Goal: Task Accomplishment & Management: Use online tool/utility

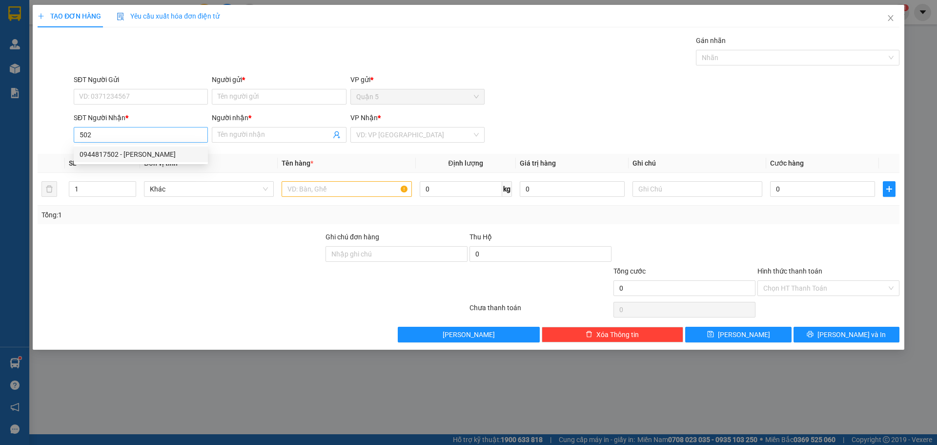
drag, startPoint x: 130, startPoint y: 156, endPoint x: 187, endPoint y: 135, distance: 60.8
click at [131, 156] on div "0944817502 - [PERSON_NAME]" at bounding box center [141, 154] width 123 height 11
type input "0944817502"
type input "[PERSON_NAME]"
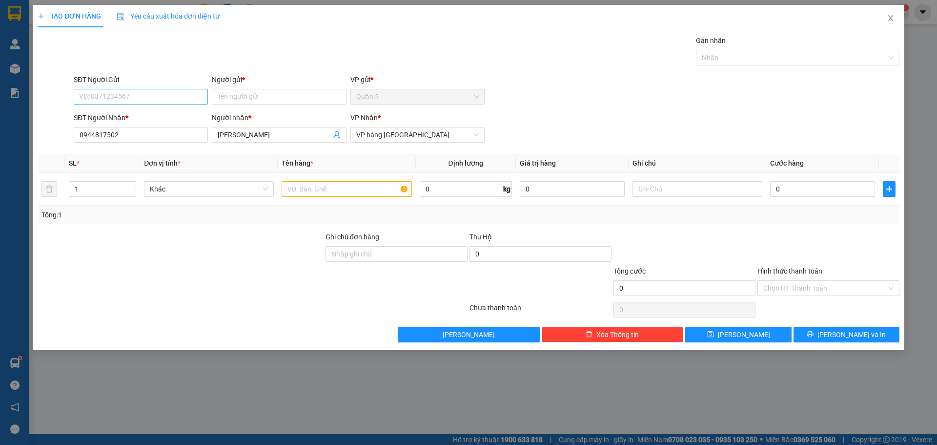
type input "0944817502"
click at [171, 103] on input "SĐT Người Gửi" at bounding box center [141, 97] width 134 height 16
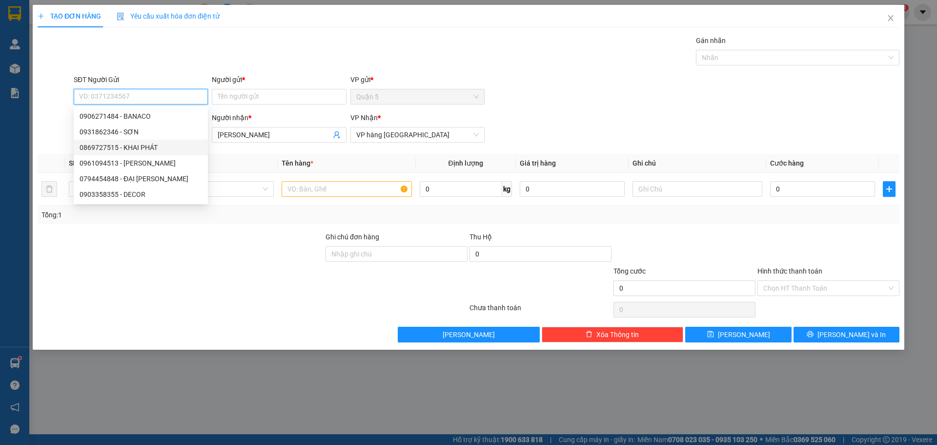
drag, startPoint x: 155, startPoint y: 148, endPoint x: 302, endPoint y: 258, distance: 183.1
click at [163, 151] on div "0869727515 - KHAI PHÁT" at bounding box center [141, 147] width 123 height 11
type input "0869727515"
type input "KHAI PHÁT"
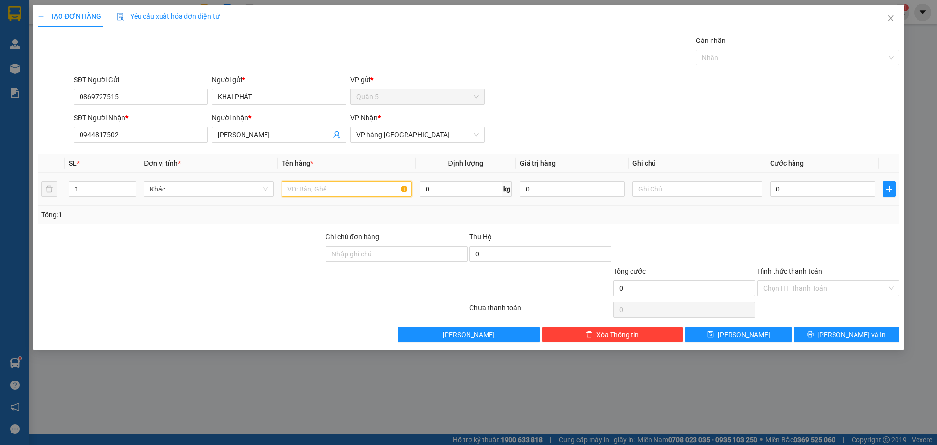
drag, startPoint x: 308, startPoint y: 191, endPoint x: 311, endPoint y: 200, distance: 9.4
click at [311, 200] on td at bounding box center [347, 189] width 138 height 33
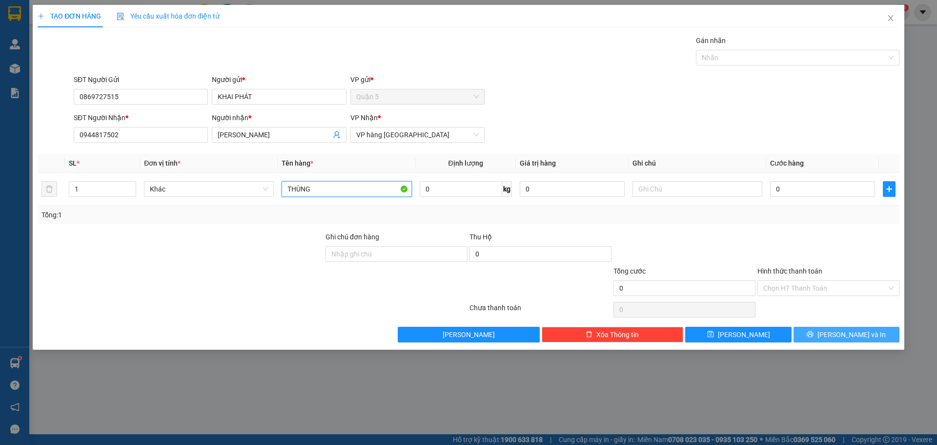
type input "THÙNG"
drag, startPoint x: 862, startPoint y: 333, endPoint x: 937, endPoint y: 251, distance: 110.9
click at [863, 333] on span "[PERSON_NAME] và In" at bounding box center [852, 334] width 68 height 11
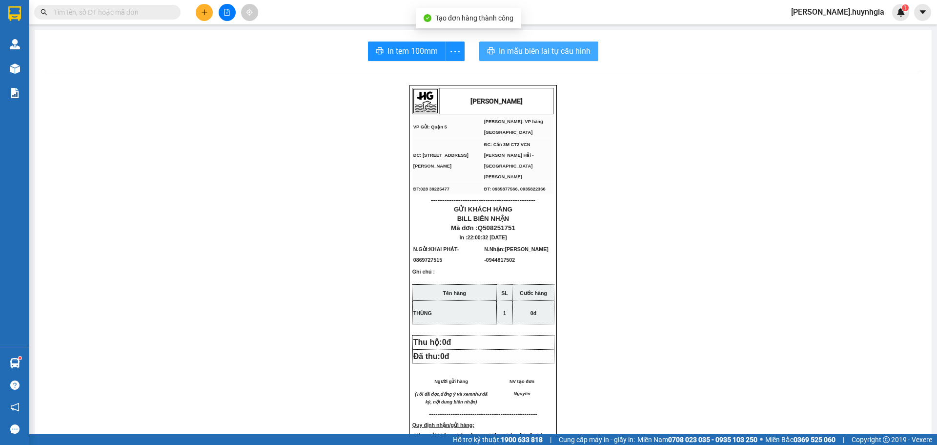
drag, startPoint x: 551, startPoint y: 53, endPoint x: 721, endPoint y: 65, distance: 170.8
click at [555, 52] on span "In mẫu biên lai tự cấu hình" at bounding box center [545, 51] width 92 height 12
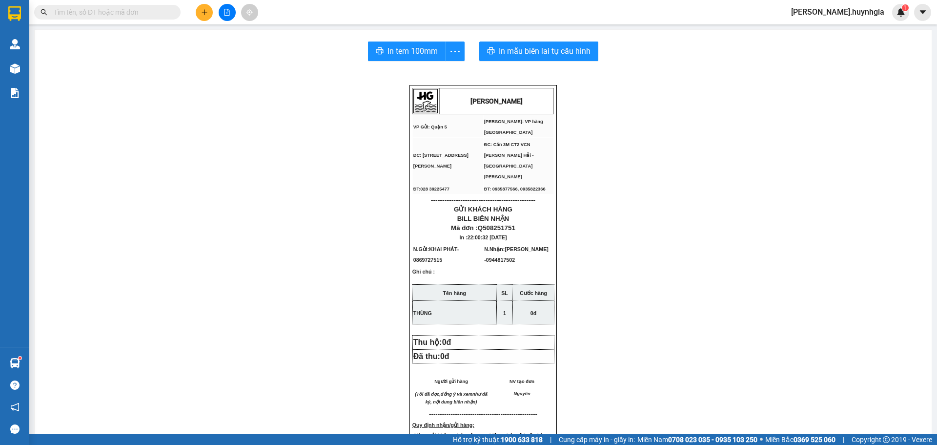
click at [422, 52] on span "In tem 100mm" at bounding box center [413, 51] width 50 height 12
drag, startPoint x: 202, startPoint y: 16, endPoint x: 271, endPoint y: 48, distance: 76.0
click at [212, 18] on div at bounding box center [226, 12] width 73 height 17
click at [204, 11] on icon "plus" at bounding box center [204, 12] width 7 height 7
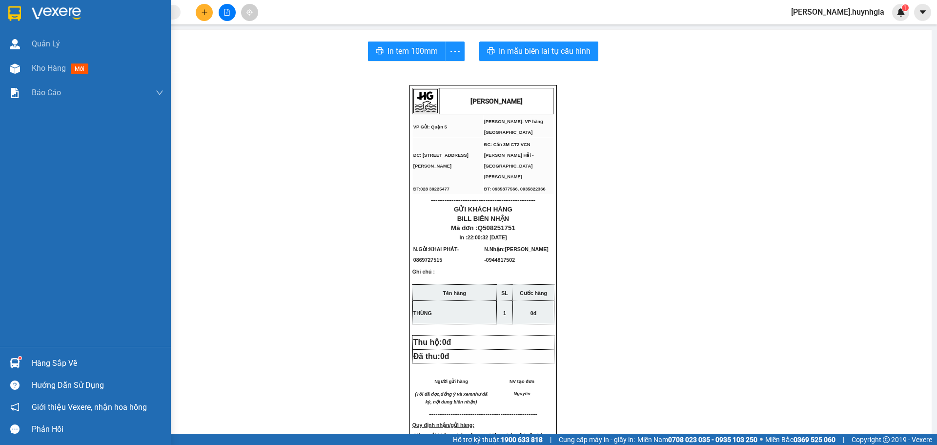
drag, startPoint x: 41, startPoint y: 66, endPoint x: 53, endPoint y: 68, distance: 12.8
click at [47, 67] on div "In tem 100mm In mẫu biên lai tự [PERSON_NAME] [PERSON_NAME] VP Gửi: Quận 5 [PE…" at bounding box center [483, 410] width 897 height 760
drag, startPoint x: 56, startPoint y: 63, endPoint x: 57, endPoint y: 68, distance: 5.0
click at [60, 67] on span "Kho hàng" at bounding box center [49, 67] width 34 height 9
click at [52, 71] on span "Kho hàng" at bounding box center [49, 67] width 34 height 9
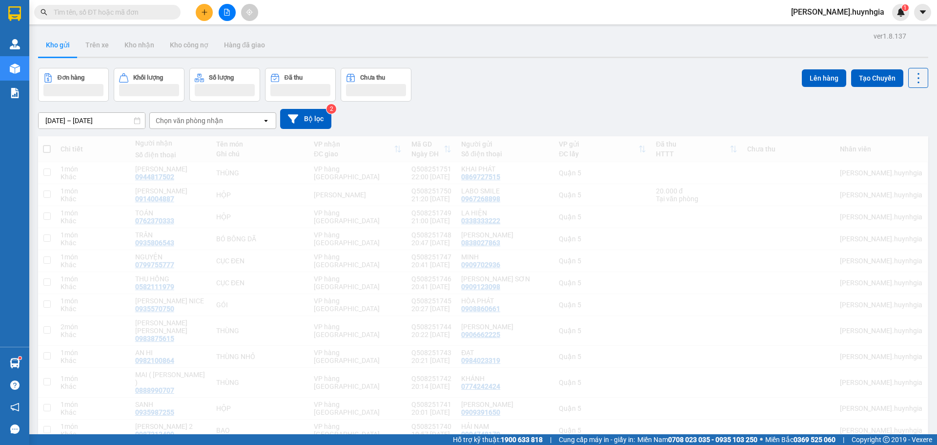
click at [236, 120] on div "Chọn văn phòng nhận" at bounding box center [206, 121] width 112 height 16
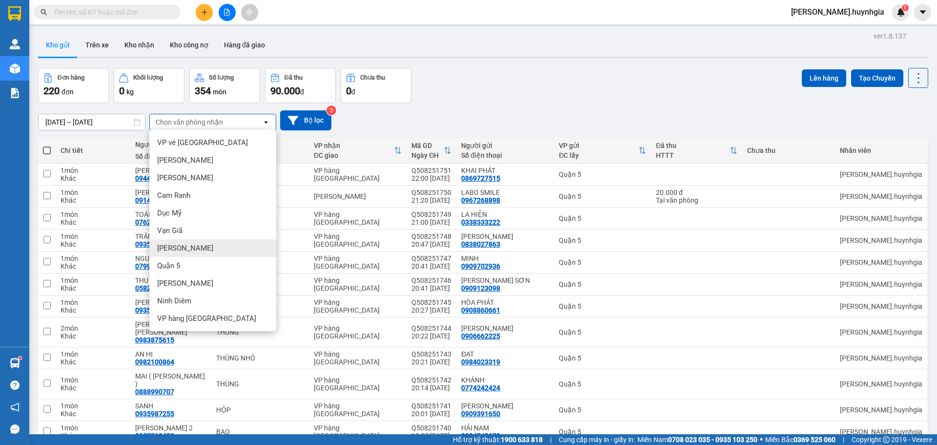
drag, startPoint x: 197, startPoint y: 250, endPoint x: 328, endPoint y: 276, distance: 133.3
click at [206, 250] on div "[PERSON_NAME]" at bounding box center [212, 248] width 127 height 18
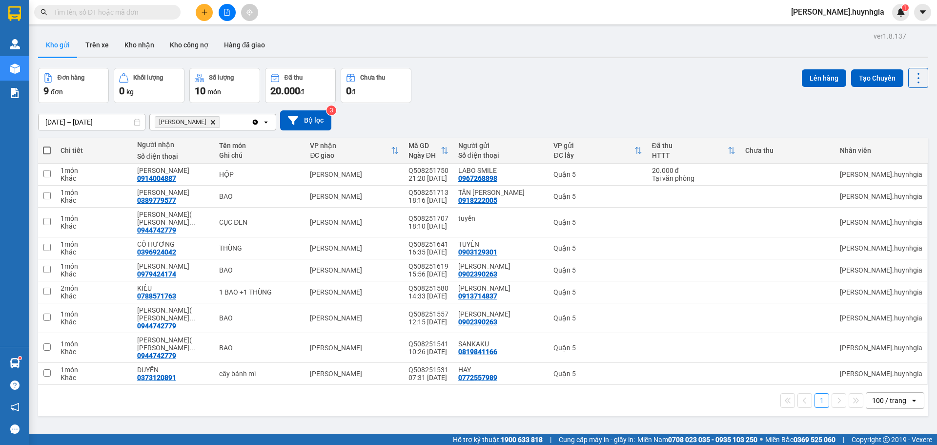
click at [45, 152] on span at bounding box center [47, 150] width 8 height 8
click at [47, 145] on input "checkbox" at bounding box center [47, 145] width 0 height 0
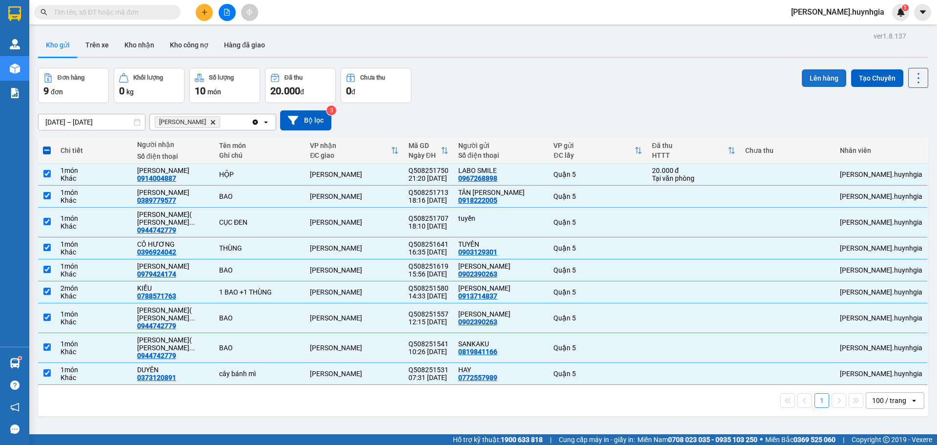
click at [813, 81] on button "Lên hàng" at bounding box center [824, 78] width 44 height 18
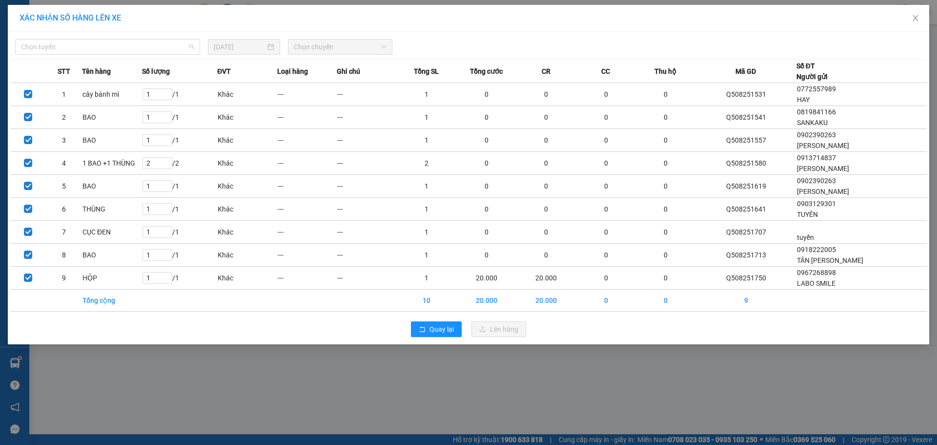
drag, startPoint x: 82, startPoint y: 47, endPoint x: 141, endPoint y: 69, distance: 62.6
click at [99, 53] on span "Chọn tuyến" at bounding box center [107, 47] width 173 height 15
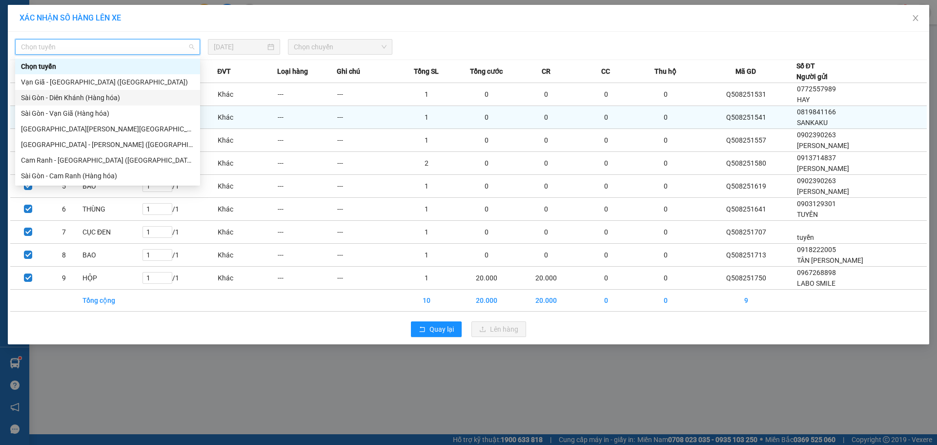
drag, startPoint x: 90, startPoint y: 96, endPoint x: 116, endPoint y: 105, distance: 27.9
click at [96, 97] on div "Sài Gòn - Diên Khánh (Hàng hóa)" at bounding box center [107, 97] width 173 height 11
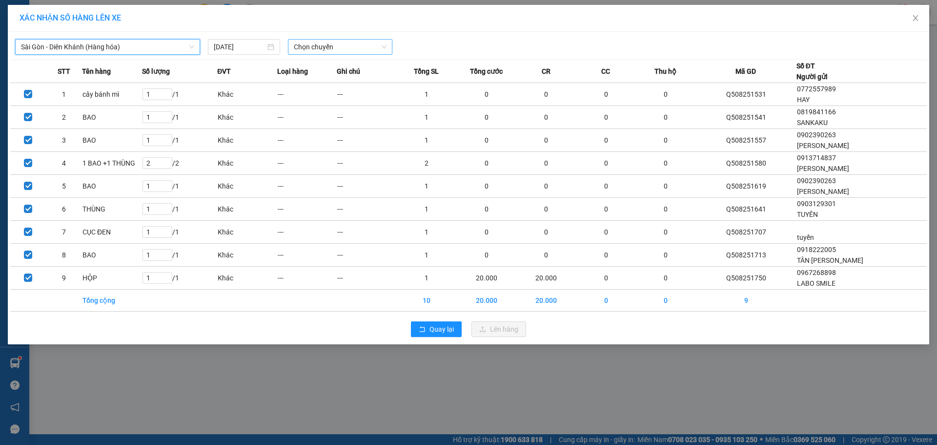
click at [361, 48] on span "Chọn chuyến" at bounding box center [340, 47] width 93 height 15
drag, startPoint x: 306, startPoint y: 83, endPoint x: 371, endPoint y: 85, distance: 65.4
click at [311, 83] on div "22:00" at bounding box center [332, 82] width 76 height 11
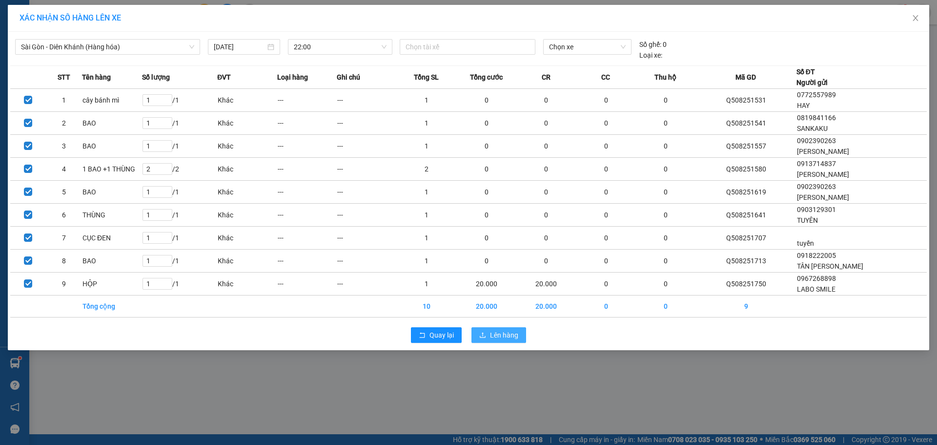
drag, startPoint x: 497, startPoint y: 336, endPoint x: 474, endPoint y: 341, distance: 23.8
click at [497, 337] on span "Lên hàng" at bounding box center [504, 334] width 28 height 11
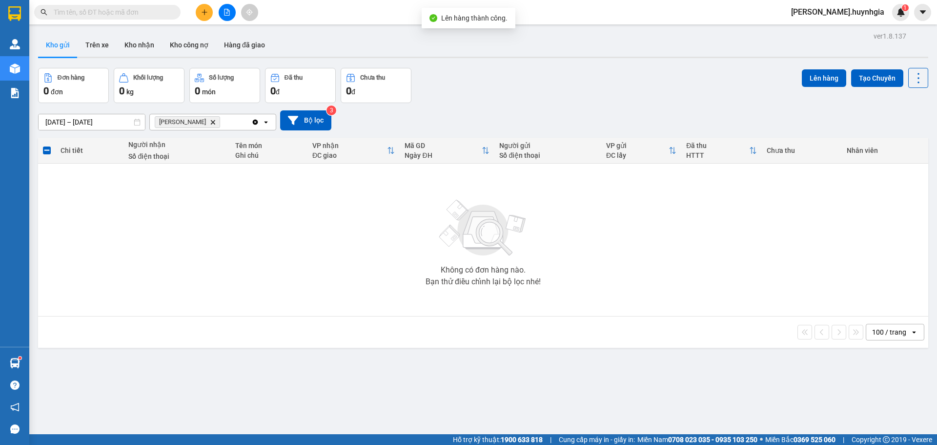
drag, startPoint x: 197, startPoint y: 123, endPoint x: 231, endPoint y: 177, distance: 63.5
click at [210, 124] on icon "Delete" at bounding box center [213, 122] width 6 height 6
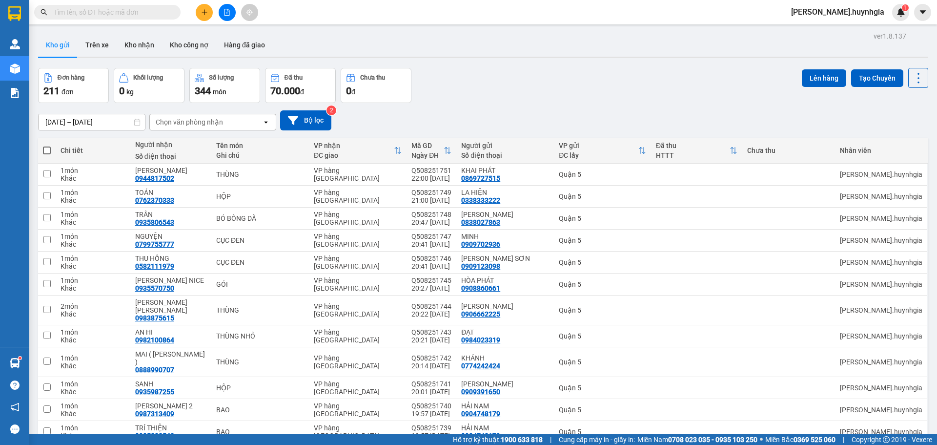
drag, startPoint x: 218, startPoint y: 119, endPoint x: 239, endPoint y: 129, distance: 23.8
click at [222, 121] on div "Chọn văn phòng nhận" at bounding box center [206, 122] width 112 height 16
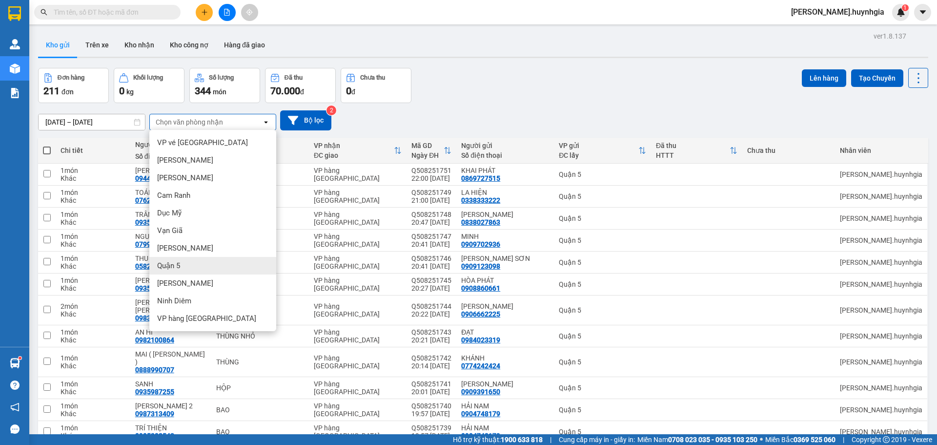
drag, startPoint x: 185, startPoint y: 269, endPoint x: 229, endPoint y: 301, distance: 55.3
click at [185, 268] on div "Quận 5" at bounding box center [212, 266] width 127 height 18
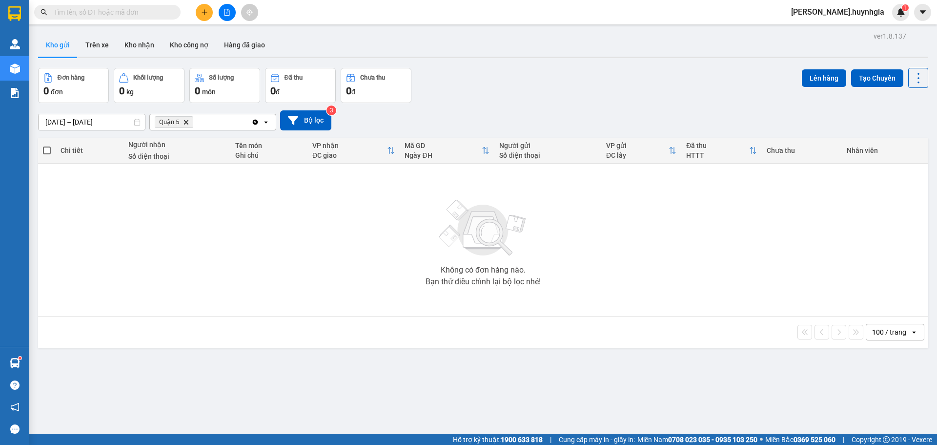
click at [206, 111] on div "[DATE] – [DATE] Press the down arrow key to interact with the calendar and sele…" at bounding box center [483, 120] width 890 height 20
click at [179, 127] on span "Quận 5 Delete" at bounding box center [174, 122] width 39 height 12
click at [185, 123] on icon "Delete" at bounding box center [186, 122] width 6 height 6
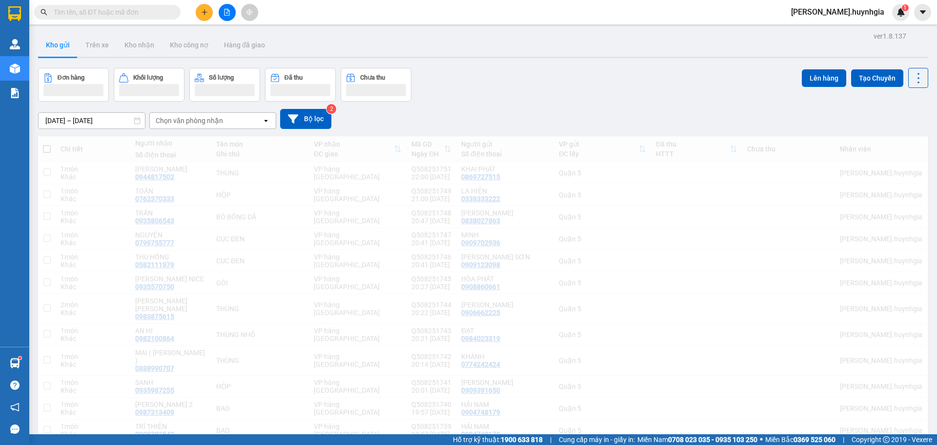
drag, startPoint x: 239, startPoint y: 121, endPoint x: 240, endPoint y: 127, distance: 6.4
click at [239, 121] on div "Chọn văn phòng nhận" at bounding box center [206, 121] width 112 height 16
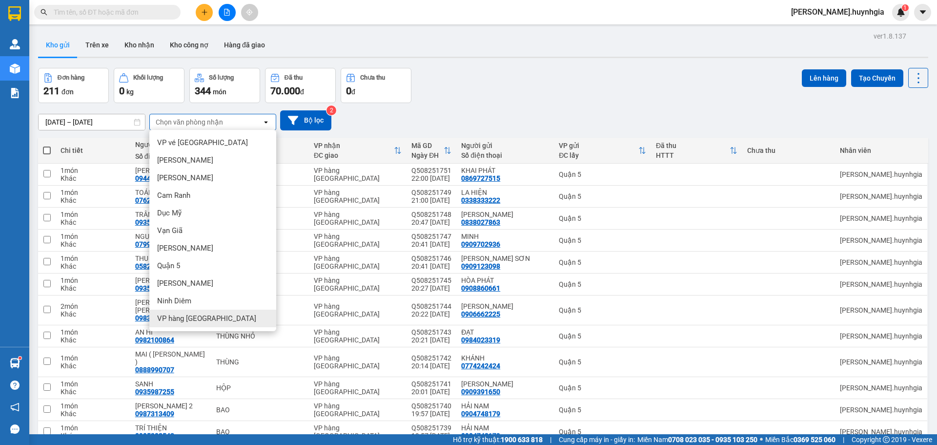
drag, startPoint x: 204, startPoint y: 319, endPoint x: 212, endPoint y: 306, distance: 16.0
click at [205, 318] on span "VP hàng [GEOGRAPHIC_DATA]" at bounding box center [206, 318] width 99 height 10
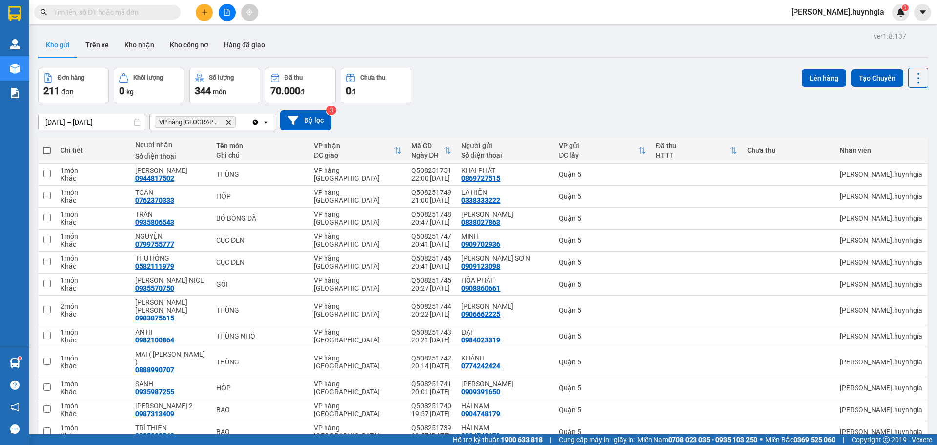
click at [43, 147] on span at bounding box center [47, 150] width 8 height 8
click at [47, 145] on input "checkbox" at bounding box center [47, 145] width 0 height 0
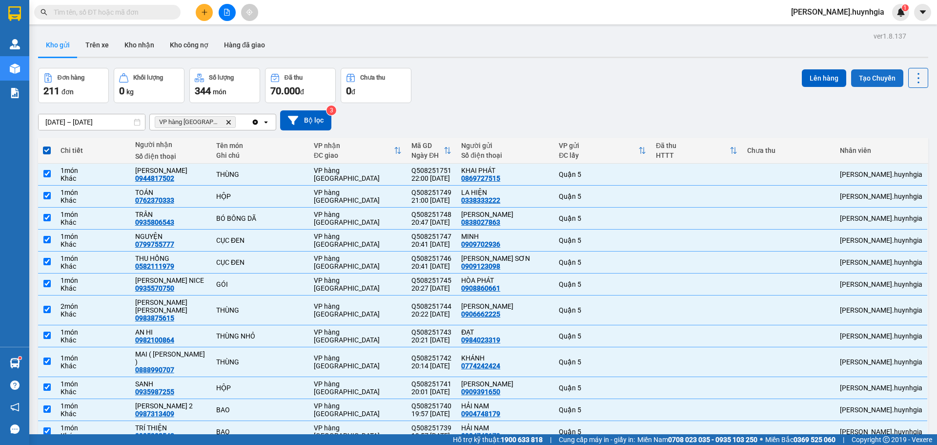
drag, startPoint x: 820, startPoint y: 76, endPoint x: 846, endPoint y: 77, distance: 25.9
click at [820, 78] on button "Lên hàng" at bounding box center [824, 78] width 44 height 18
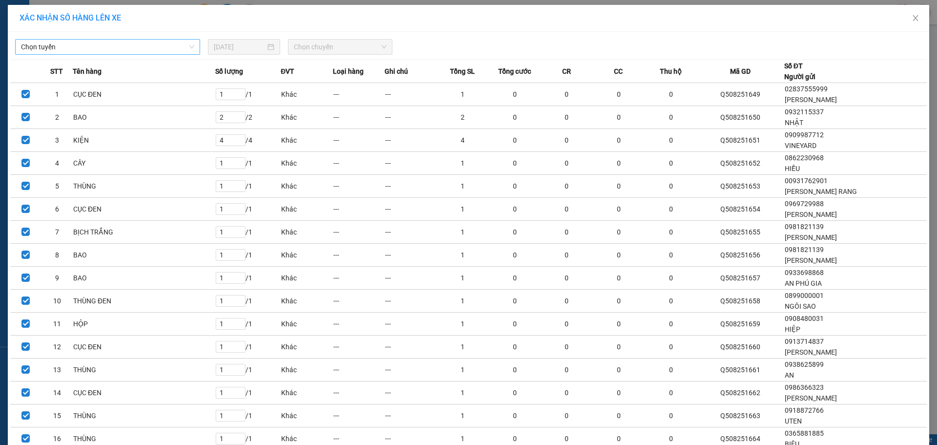
drag, startPoint x: 137, startPoint y: 49, endPoint x: 146, endPoint y: 52, distance: 9.6
click at [140, 50] on span "Chọn tuyến" at bounding box center [107, 47] width 173 height 15
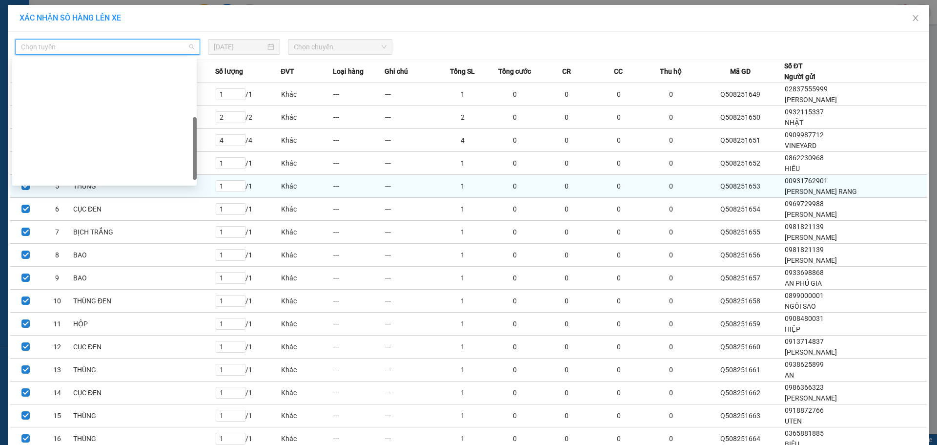
drag, startPoint x: 106, startPoint y: 168, endPoint x: 185, endPoint y: 190, distance: 81.3
click at [110, 311] on div "[GEOGRAPHIC_DATA] - [GEOGRAPHIC_DATA] ([GEOGRAPHIC_DATA])" at bounding box center [104, 316] width 173 height 11
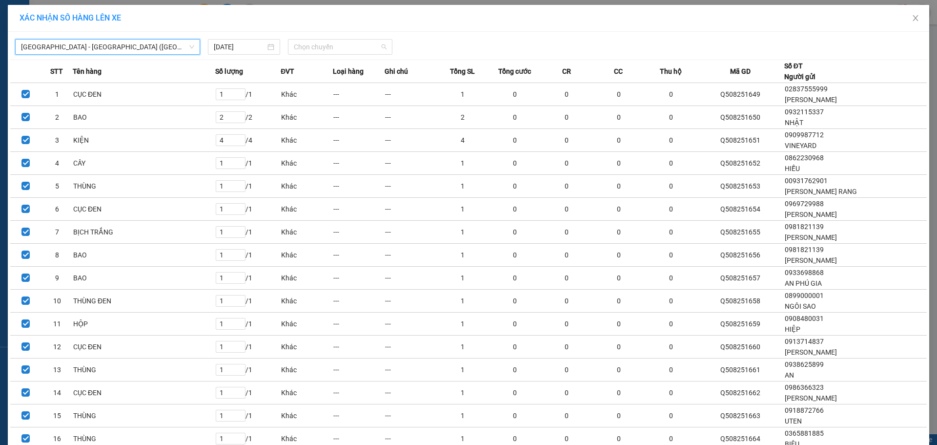
drag, startPoint x: 359, startPoint y: 50, endPoint x: 363, endPoint y: 72, distance: 22.3
click at [359, 50] on span "Chọn chuyến" at bounding box center [340, 47] width 93 height 15
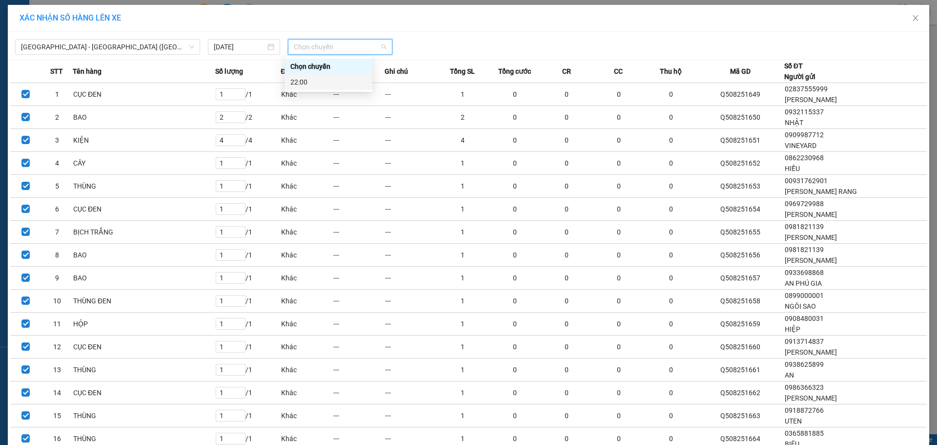
drag, startPoint x: 324, startPoint y: 85, endPoint x: 330, endPoint y: 84, distance: 6.4
click at [325, 84] on div "22:00" at bounding box center [328, 82] width 76 height 11
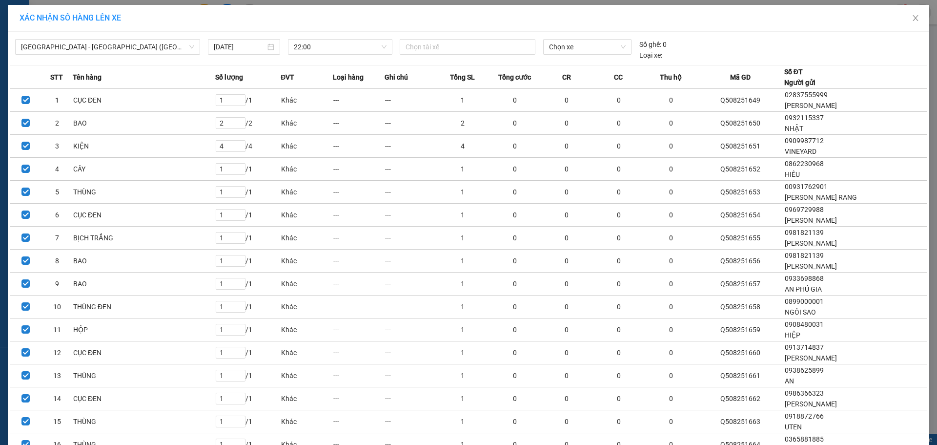
drag, startPoint x: 501, startPoint y: 420, endPoint x: 501, endPoint y: 408, distance: 12.2
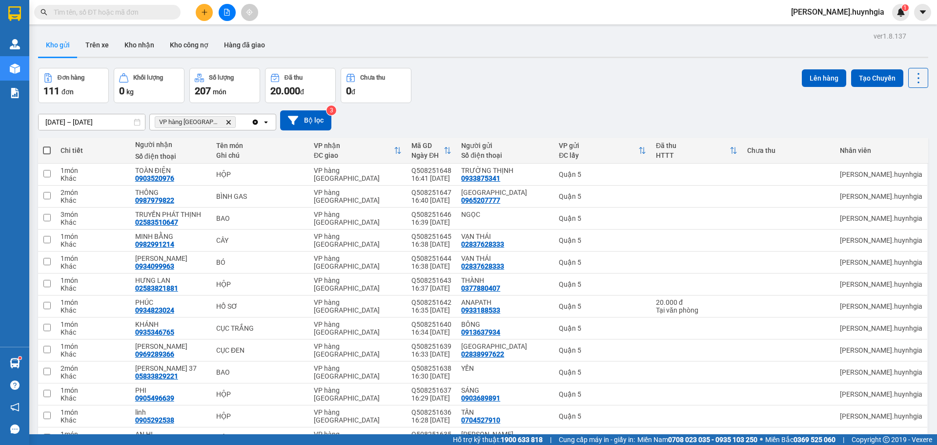
drag, startPoint x: 46, startPoint y: 148, endPoint x: 232, endPoint y: 275, distance: 225.1
click at [48, 150] on span at bounding box center [47, 150] width 8 height 8
click at [47, 145] on input "checkbox" at bounding box center [47, 145] width 0 height 0
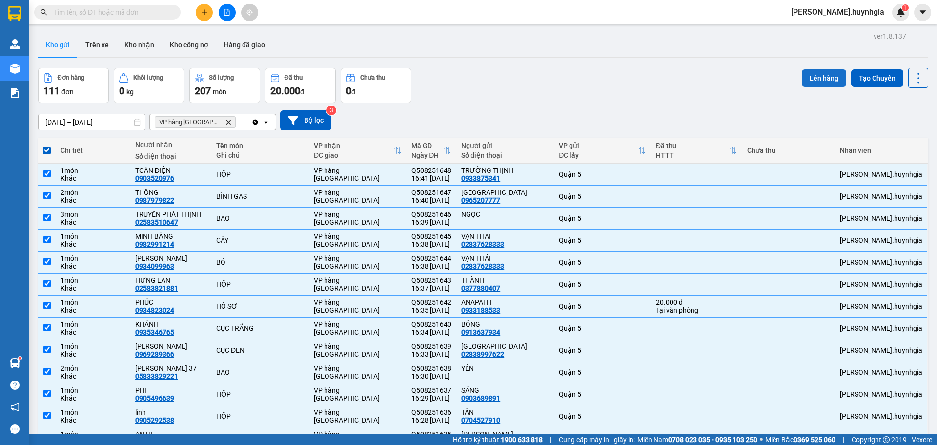
click at [809, 80] on button "Lên hàng" at bounding box center [824, 78] width 44 height 18
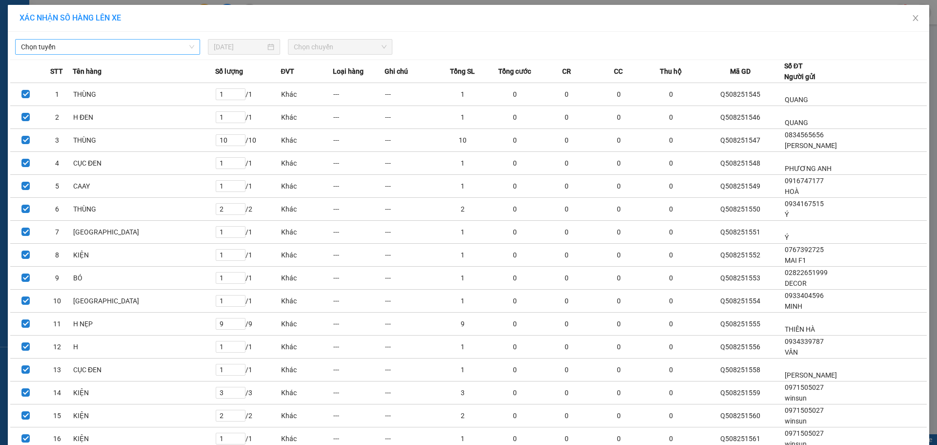
click at [124, 48] on span "Chọn tuyến" at bounding box center [107, 47] width 173 height 15
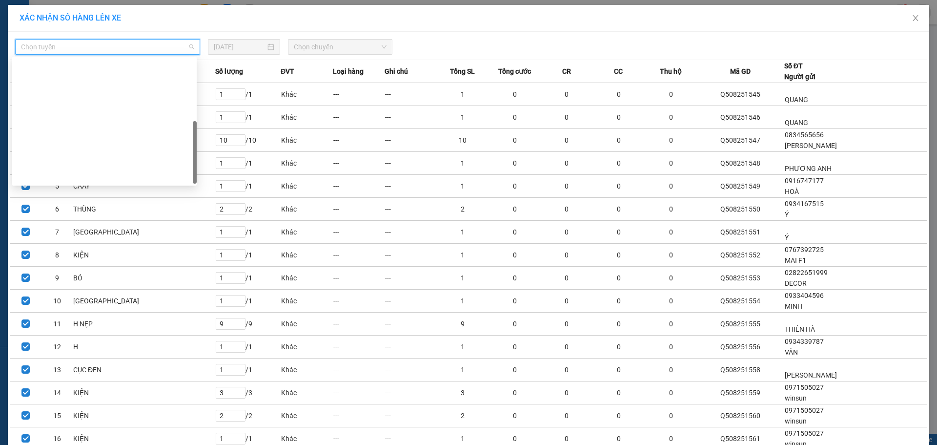
click at [103, 311] on div "[GEOGRAPHIC_DATA] - [GEOGRAPHIC_DATA] ([GEOGRAPHIC_DATA])" at bounding box center [104, 316] width 173 height 11
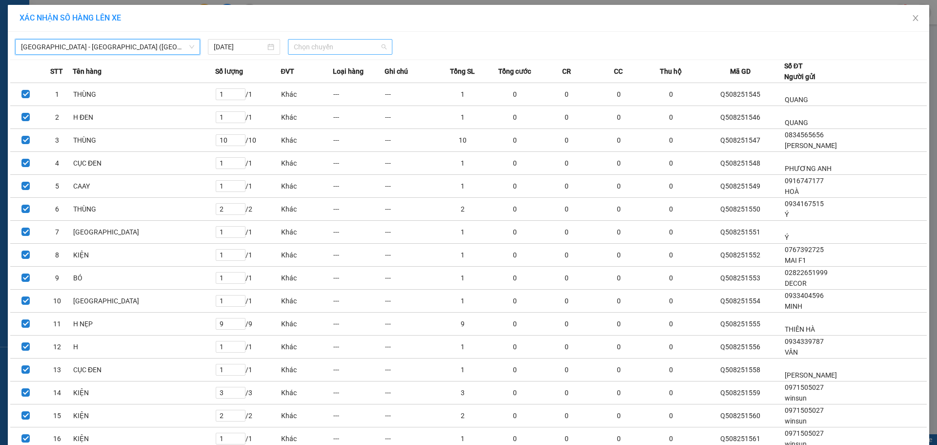
drag, startPoint x: 354, startPoint y: 43, endPoint x: 366, endPoint y: 49, distance: 13.3
click at [356, 45] on span "Chọn chuyến" at bounding box center [340, 47] width 93 height 15
drag, startPoint x: 316, startPoint y: 82, endPoint x: 336, endPoint y: 81, distance: 20.1
click at [318, 82] on div "22:00" at bounding box center [328, 82] width 76 height 11
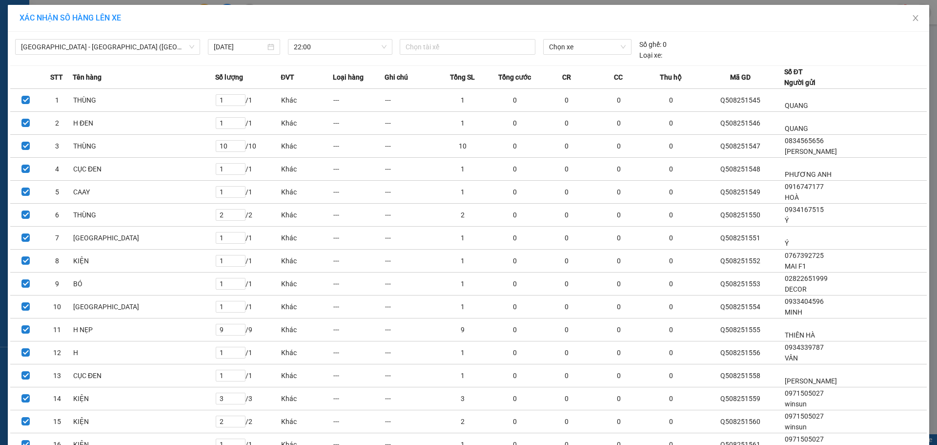
drag, startPoint x: 491, startPoint y: 415, endPoint x: 497, endPoint y: 415, distance: 6.4
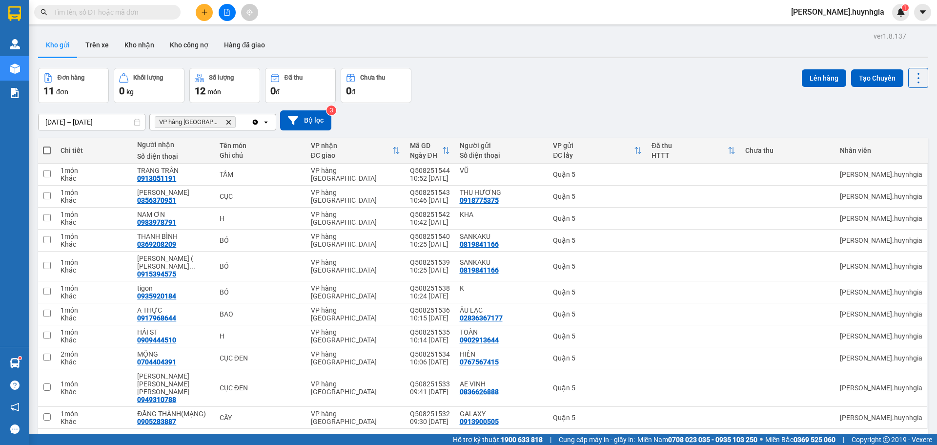
click at [44, 152] on span at bounding box center [47, 150] width 8 height 8
click at [47, 145] on input "checkbox" at bounding box center [47, 145] width 0 height 0
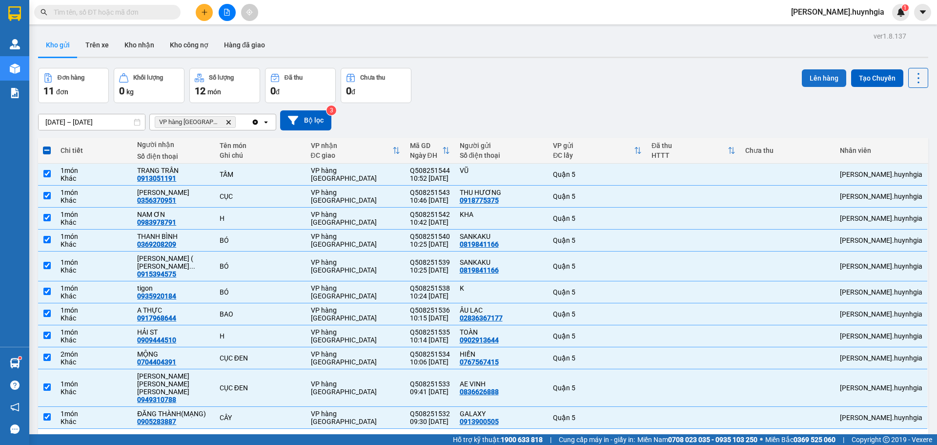
click at [816, 74] on button "Lên hàng" at bounding box center [824, 78] width 44 height 18
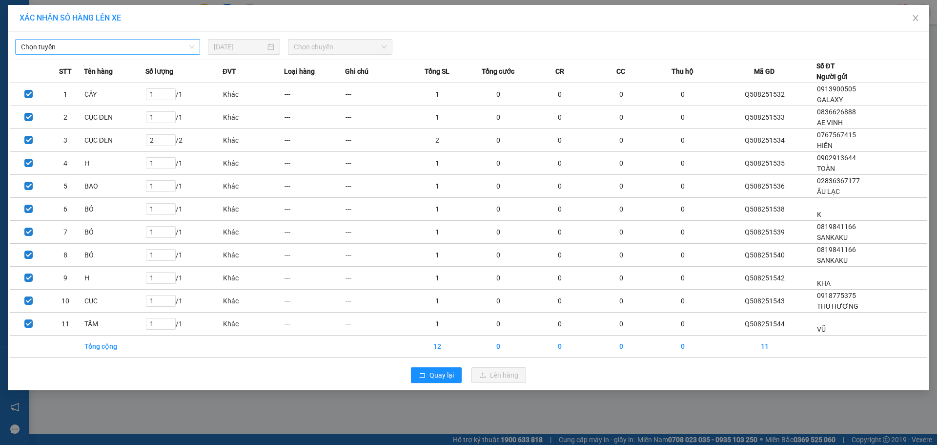
drag, startPoint x: 145, startPoint y: 45, endPoint x: 154, endPoint y: 48, distance: 9.0
click at [150, 45] on span "Chọn tuyến" at bounding box center [107, 47] width 173 height 15
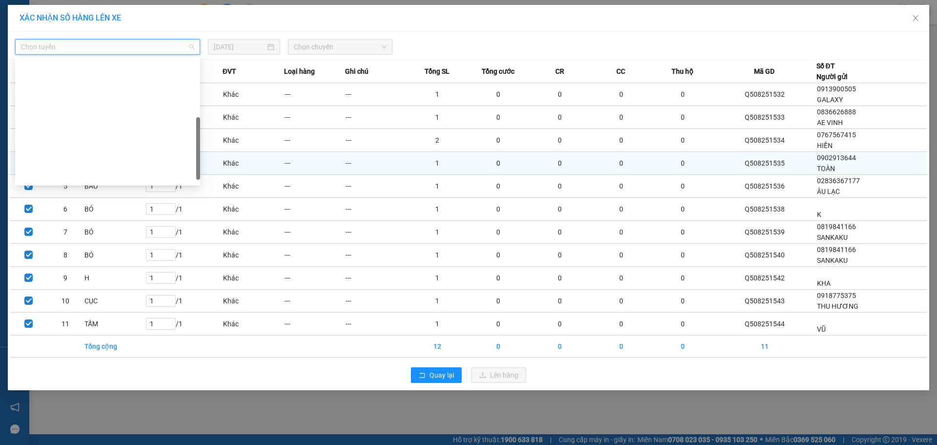
drag, startPoint x: 105, startPoint y: 173, endPoint x: 110, endPoint y: 171, distance: 5.1
click at [106, 311] on div "[GEOGRAPHIC_DATA] - [GEOGRAPHIC_DATA] ([GEOGRAPHIC_DATA])" at bounding box center [107, 316] width 173 height 11
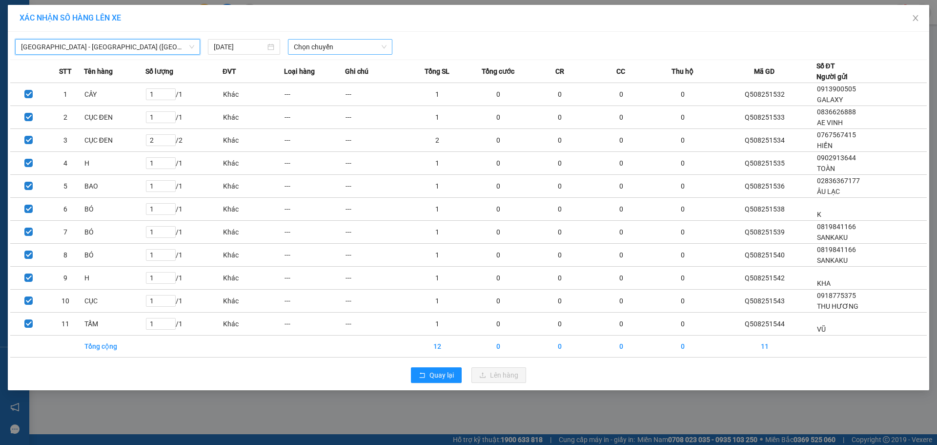
drag, startPoint x: 359, startPoint y: 51, endPoint x: 369, endPoint y: 54, distance: 10.8
click at [360, 51] on span "Chọn chuyến" at bounding box center [340, 47] width 93 height 15
click at [318, 83] on div "22:00" at bounding box center [332, 82] width 76 height 11
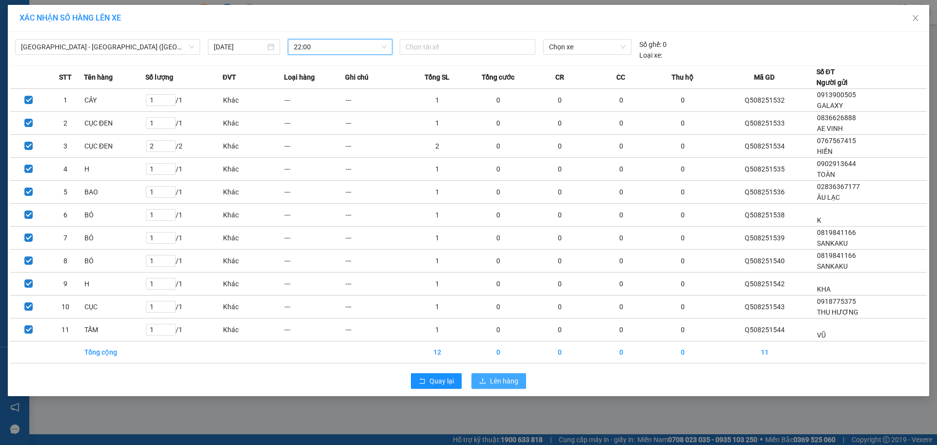
drag, startPoint x: 492, startPoint y: 380, endPoint x: 508, endPoint y: 391, distance: 19.2
click at [493, 378] on span "Lên hàng" at bounding box center [504, 380] width 28 height 11
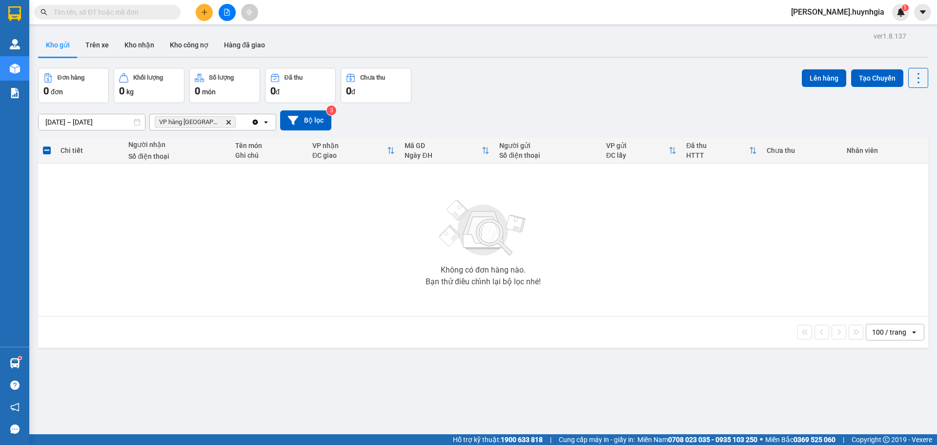
click at [226, 123] on icon "VP hàng Nha Trang, close by backspace" at bounding box center [228, 122] width 4 height 4
drag, startPoint x: 222, startPoint y: 116, endPoint x: 236, endPoint y: 123, distance: 15.5
click at [227, 114] on div "Chọn văn phòng nhận" at bounding box center [206, 122] width 112 height 16
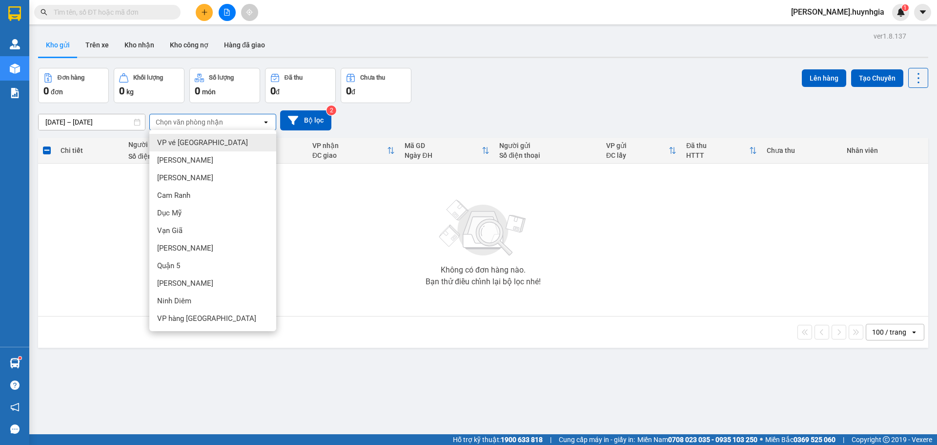
click at [215, 142] on div "VP vé [GEOGRAPHIC_DATA]" at bounding box center [212, 143] width 127 height 18
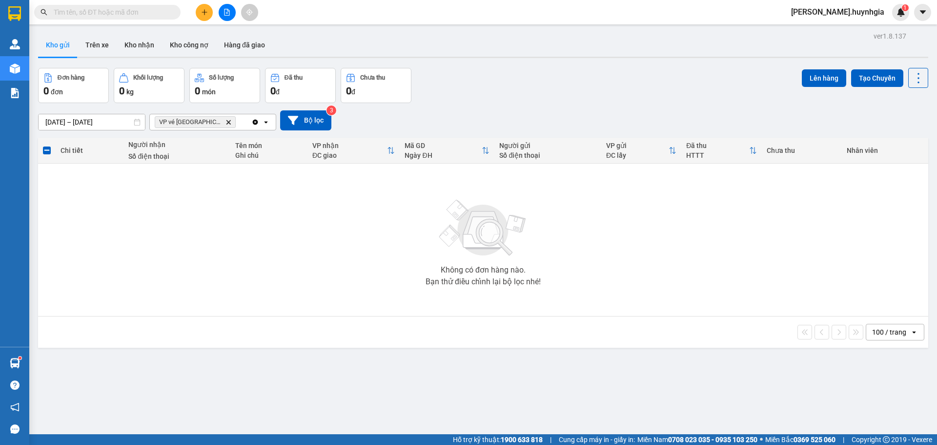
click at [226, 122] on icon "Delete" at bounding box center [229, 122] width 6 height 6
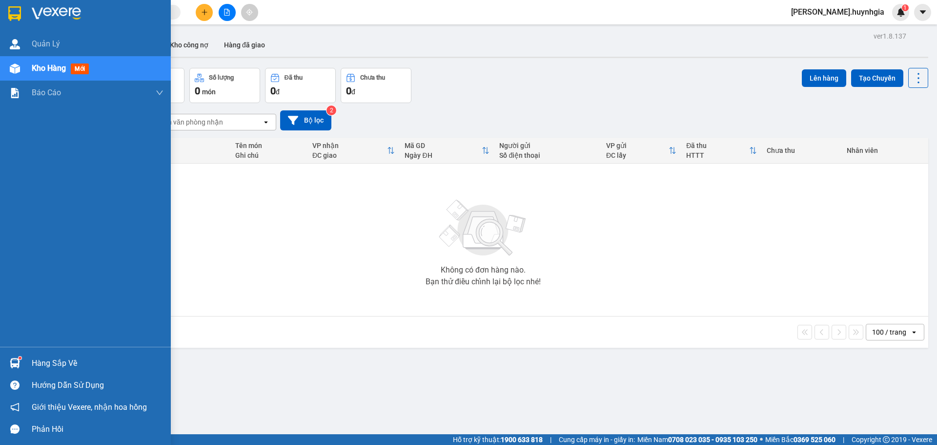
drag, startPoint x: 13, startPoint y: 357, endPoint x: 27, endPoint y: 364, distance: 15.9
click at [16, 358] on div at bounding box center [14, 362] width 17 height 17
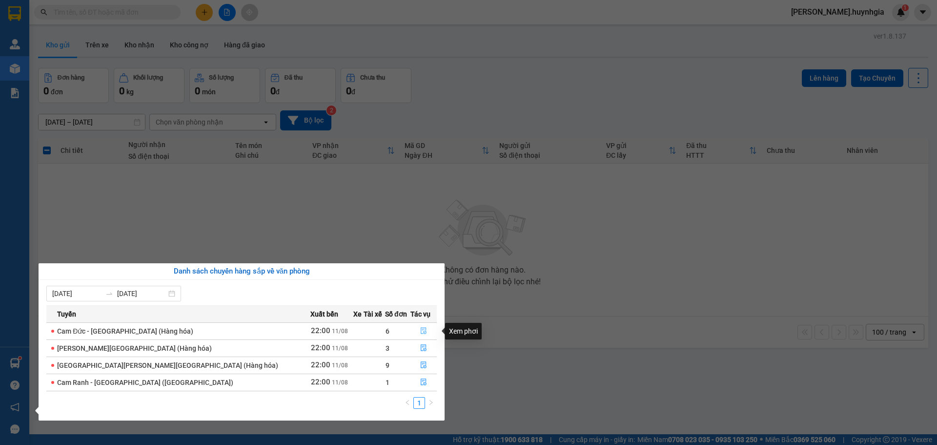
drag, startPoint x: 418, startPoint y: 328, endPoint x: 552, endPoint y: 440, distance: 174.9
click at [420, 329] on icon "file-done" at bounding box center [423, 330] width 7 height 7
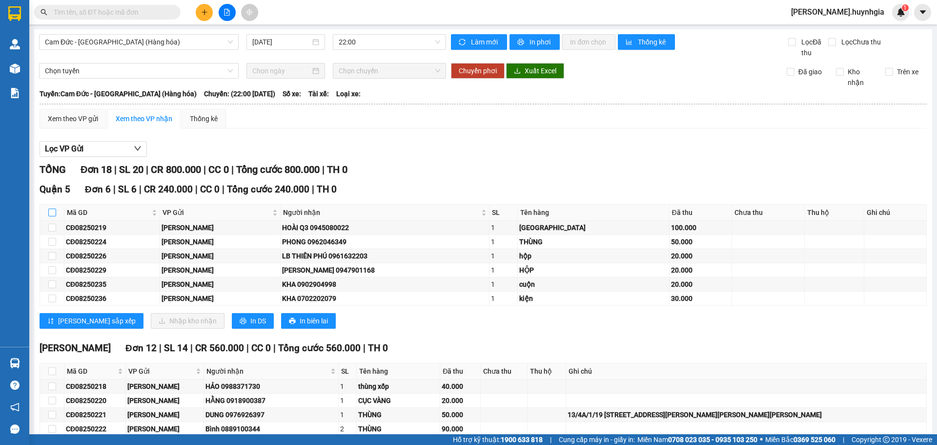
click at [53, 211] on input "checkbox" at bounding box center [52, 212] width 8 height 8
checkbox input "true"
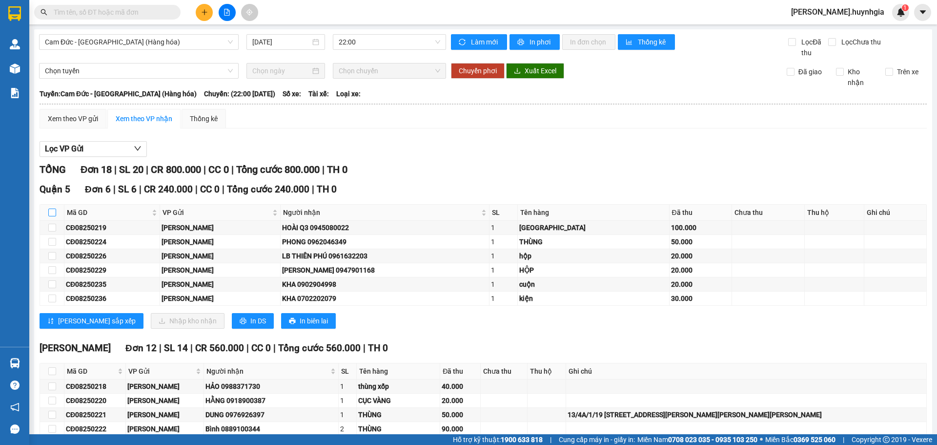
checkbox input "true"
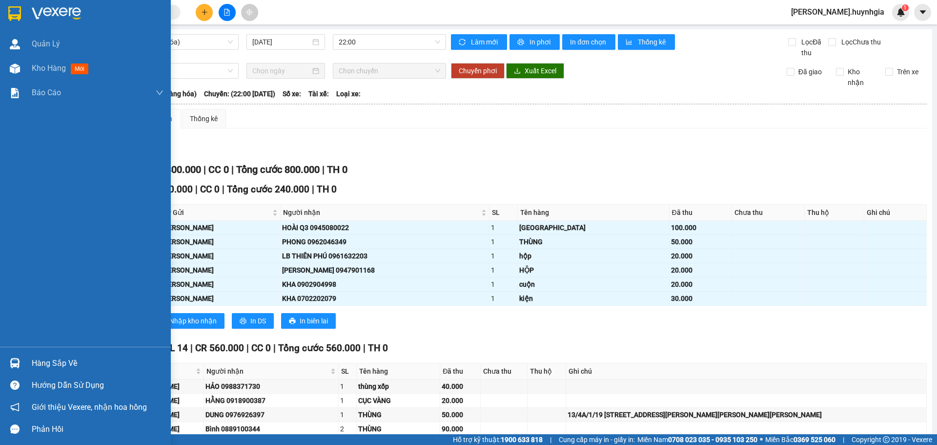
click at [51, 365] on div "Hàng sắp về" at bounding box center [98, 363] width 132 height 15
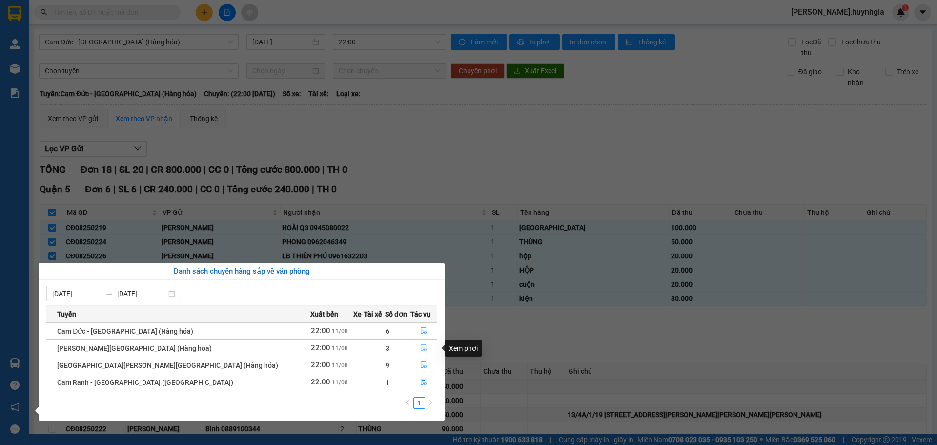
click at [420, 349] on icon "file-done" at bounding box center [423, 347] width 7 height 7
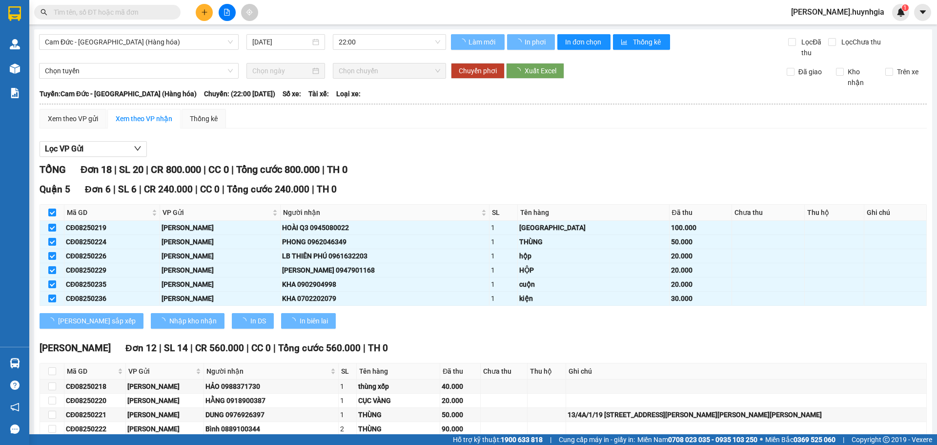
checkbox input "false"
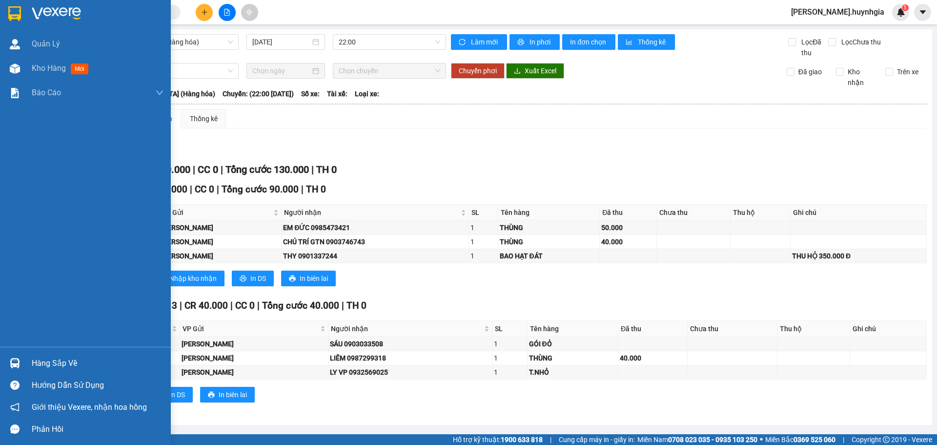
click at [34, 360] on div "Hàng sắp về" at bounding box center [98, 363] width 132 height 15
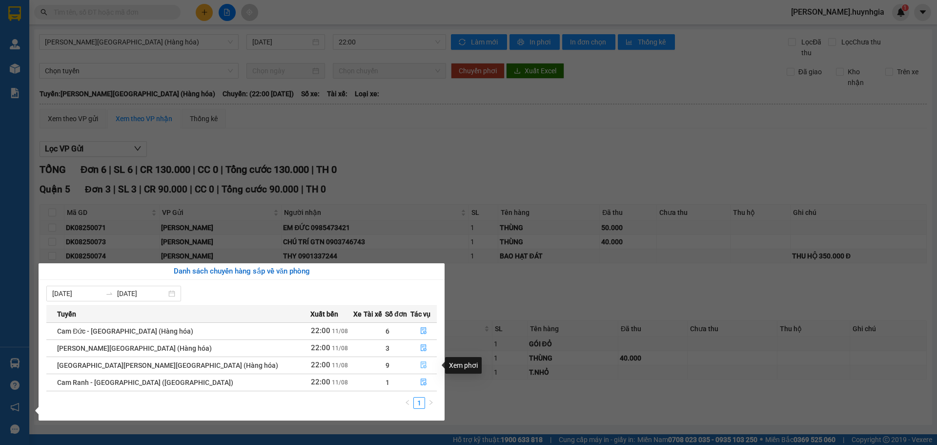
drag, startPoint x: 413, startPoint y: 362, endPoint x: 432, endPoint y: 379, distance: 25.9
click at [420, 362] on icon "file-done" at bounding box center [423, 364] width 7 height 7
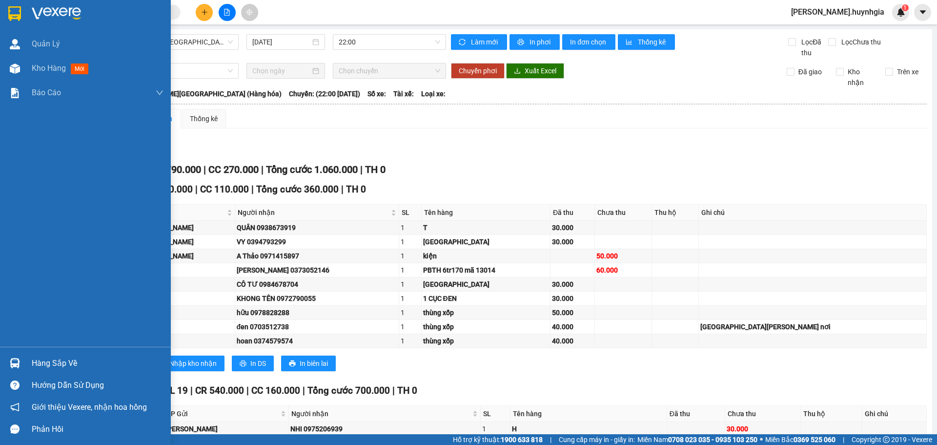
drag, startPoint x: 51, startPoint y: 362, endPoint x: 76, endPoint y: 368, distance: 25.1
click at [57, 364] on div "Hàng sắp về" at bounding box center [98, 363] width 132 height 15
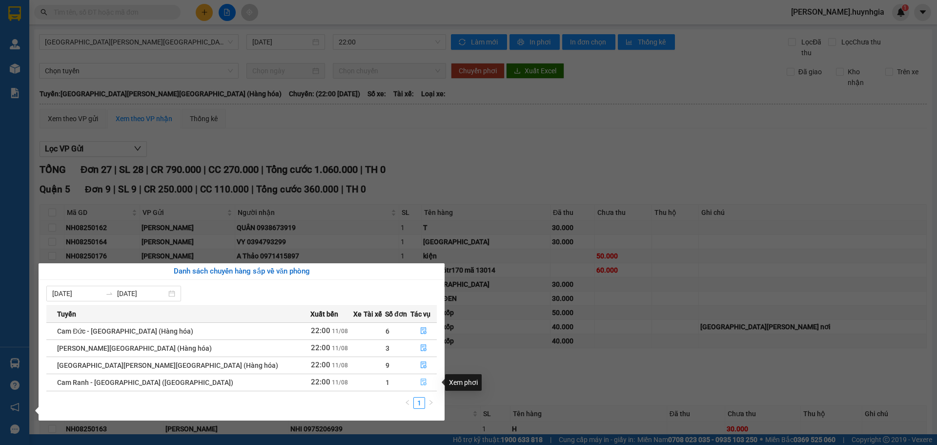
drag, startPoint x: 410, startPoint y: 383, endPoint x: 416, endPoint y: 380, distance: 7.3
click at [411, 382] on button "button" at bounding box center [424, 382] width 26 height 16
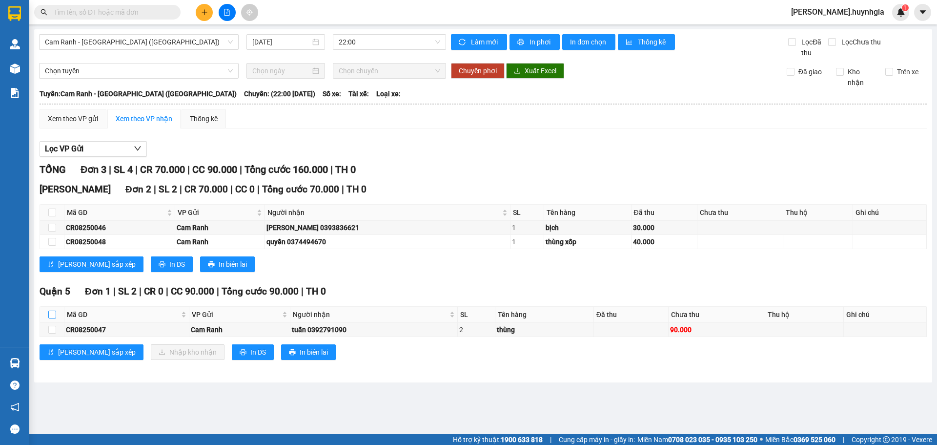
click at [48, 313] on input "checkbox" at bounding box center [52, 314] width 8 height 8
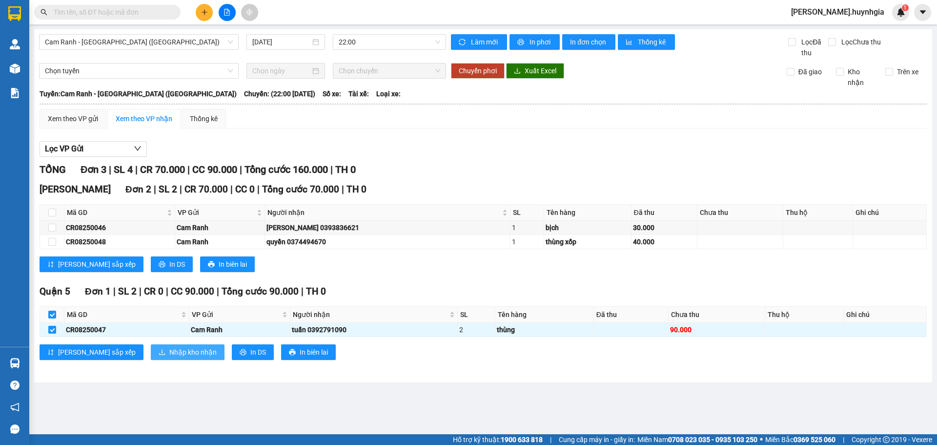
click at [163, 359] on button "Nhập kho nhận" at bounding box center [188, 352] width 74 height 16
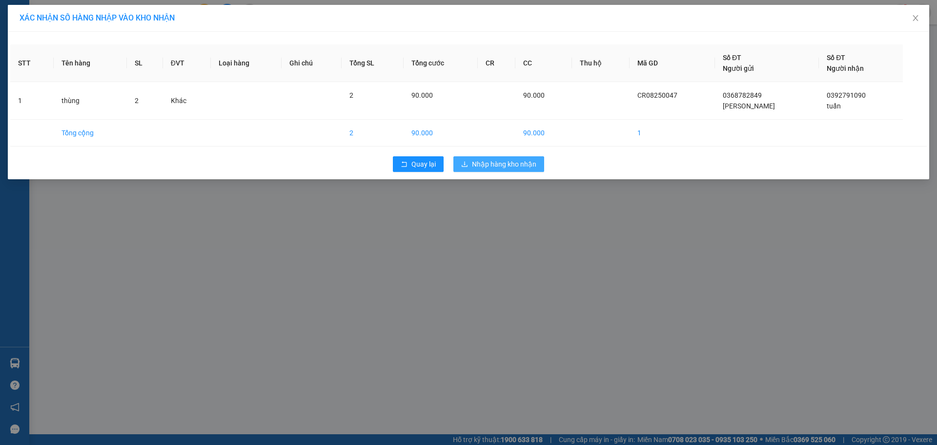
drag, startPoint x: 492, startPoint y: 158, endPoint x: 502, endPoint y: 153, distance: 10.9
click at [495, 153] on div "Quay lại Nhập hàng kho nhận" at bounding box center [468, 163] width 917 height 25
click at [517, 163] on span "Nhập hàng kho nhận" at bounding box center [504, 164] width 64 height 11
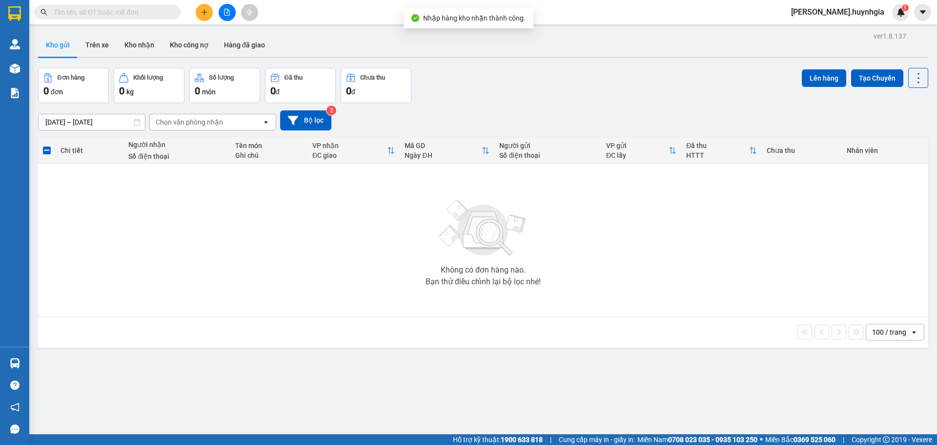
click at [45, 365] on div "ver 1.8.137 Kho gửi Trên xe Kho [PERSON_NAME] công nợ Hàng đã [PERSON_NAME] hàn…" at bounding box center [483, 251] width 898 height 445
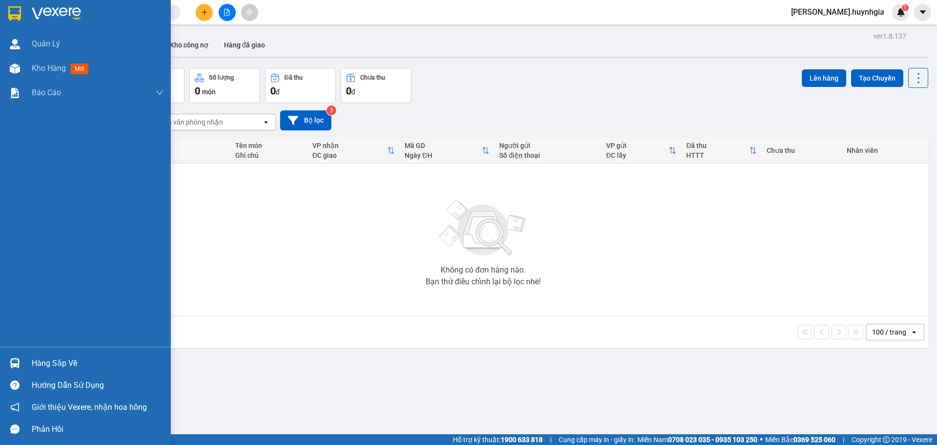
click at [43, 362] on div "Hàng sắp về" at bounding box center [98, 363] width 132 height 15
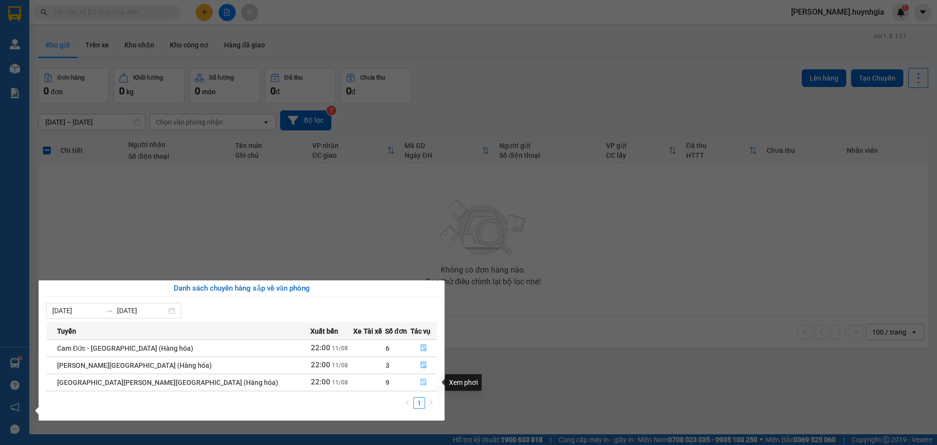
click at [420, 382] on icon "file-done" at bounding box center [423, 381] width 7 height 7
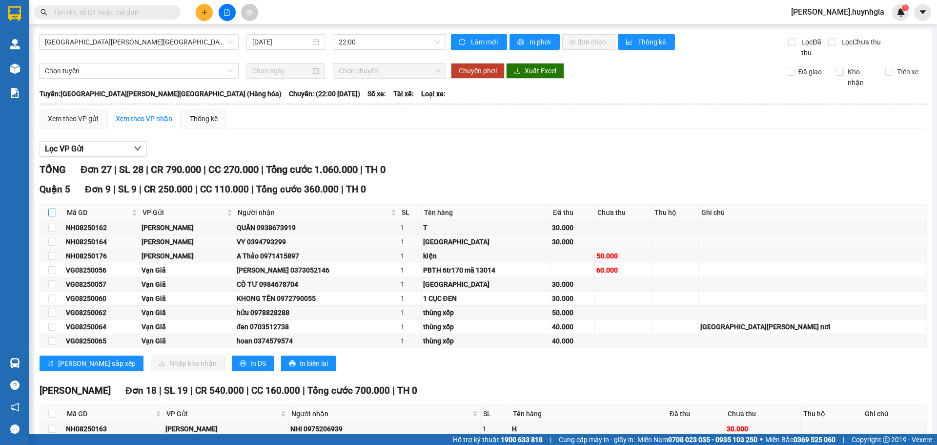
drag, startPoint x: 52, startPoint y: 211, endPoint x: 71, endPoint y: 242, distance: 36.2
click at [52, 213] on input "checkbox" at bounding box center [52, 212] width 8 height 8
checkbox input "true"
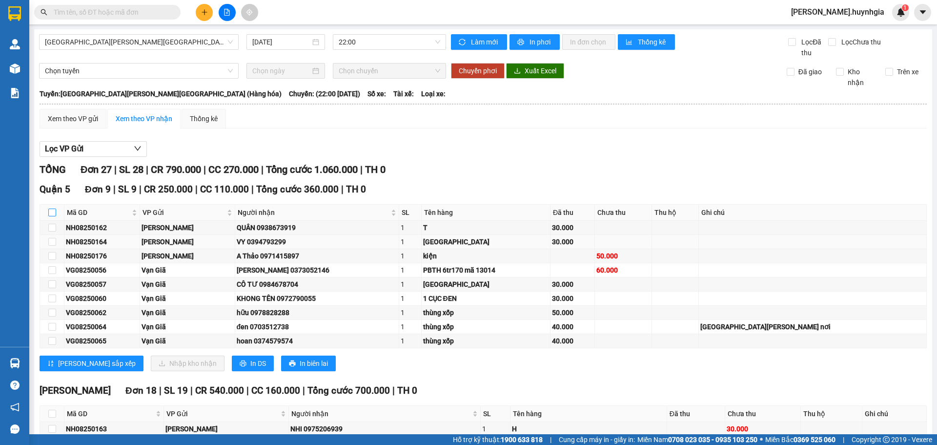
checkbox input "true"
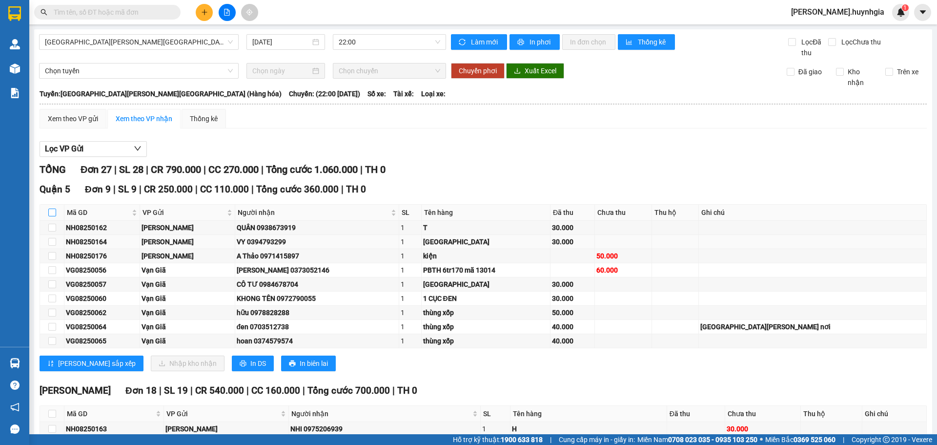
checkbox input "true"
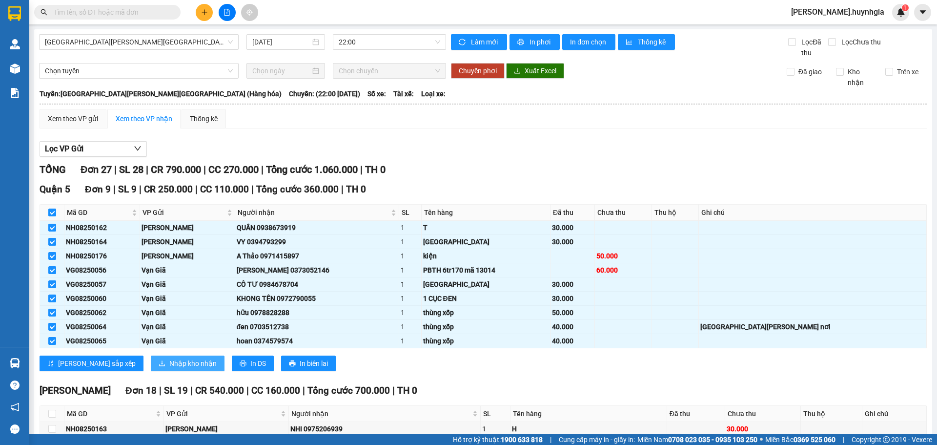
click at [169, 359] on span "Nhập kho nhận" at bounding box center [192, 363] width 47 height 11
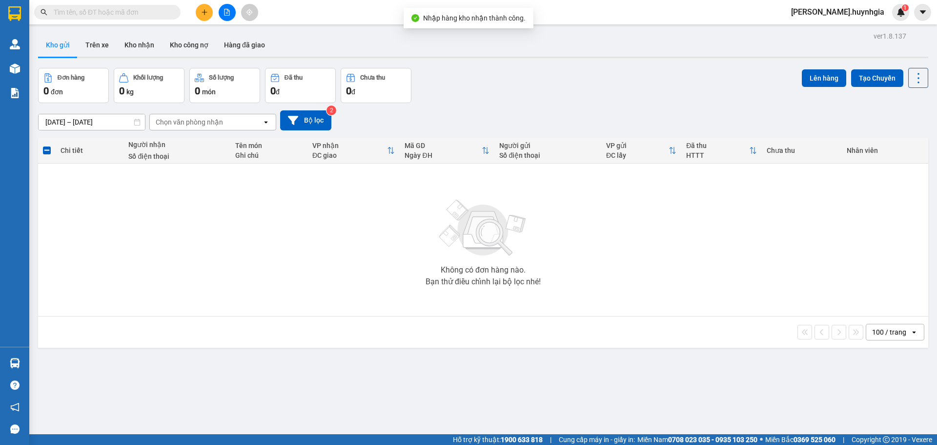
drag, startPoint x: 60, startPoint y: 361, endPoint x: 89, endPoint y: 376, distance: 32.7
click at [63, 361] on div "ver 1.8.137 Kho gửi Trên xe Kho [PERSON_NAME] công nợ Hàng đã [PERSON_NAME] hàn…" at bounding box center [483, 251] width 898 height 445
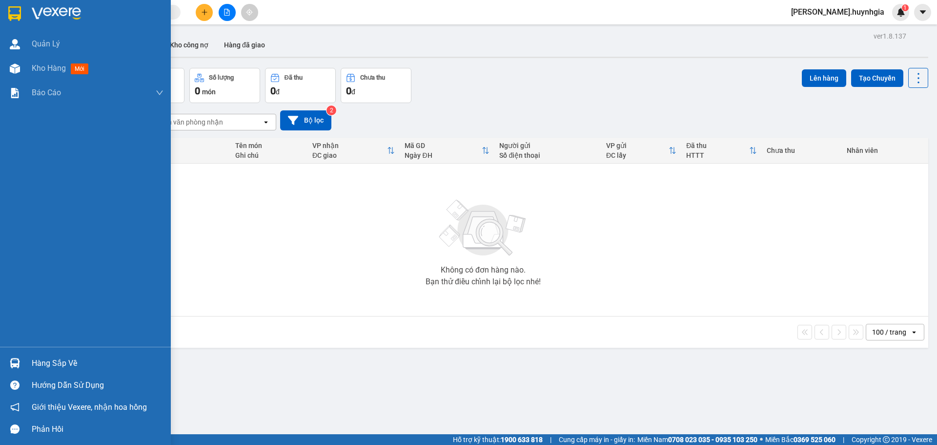
drag, startPoint x: 57, startPoint y: 364, endPoint x: 71, endPoint y: 367, distance: 14.5
click at [59, 364] on div "Hàng sắp về" at bounding box center [98, 363] width 132 height 15
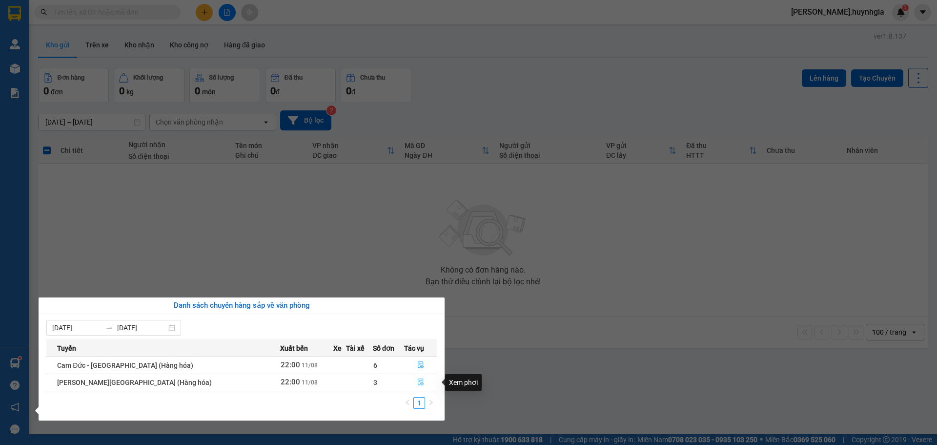
click at [419, 381] on icon "file-done" at bounding box center [420, 381] width 7 height 7
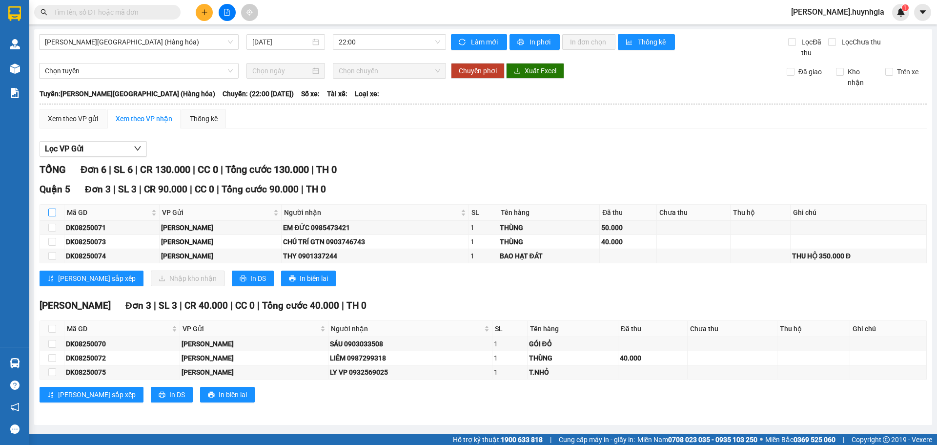
drag, startPoint x: 48, startPoint y: 209, endPoint x: 62, endPoint y: 218, distance: 16.1
click at [53, 211] on input "checkbox" at bounding box center [52, 212] width 8 height 8
checkbox input "true"
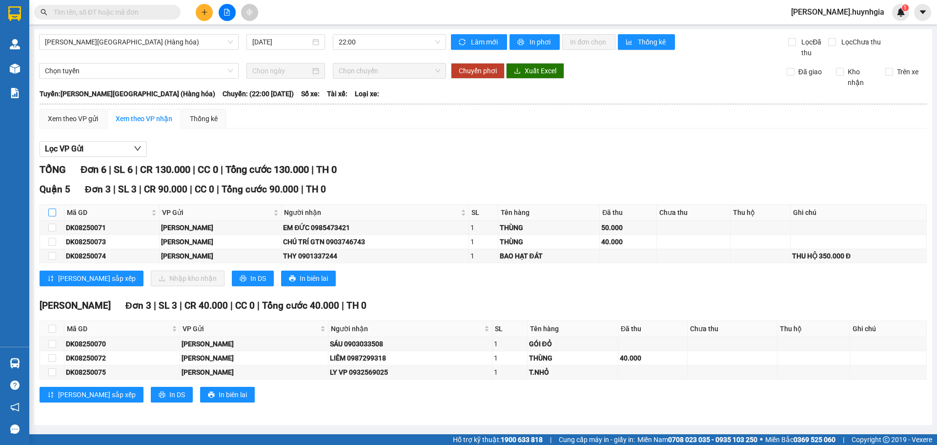
checkbox input "true"
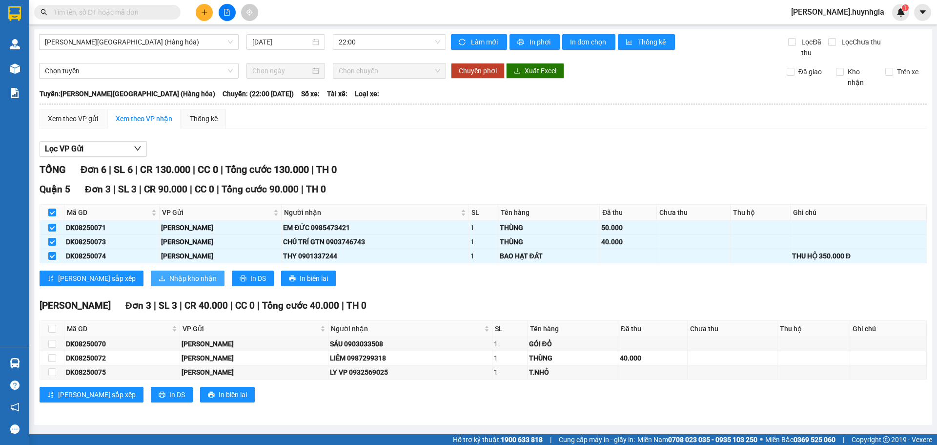
click at [169, 279] on span "Nhập kho nhận" at bounding box center [192, 278] width 47 height 11
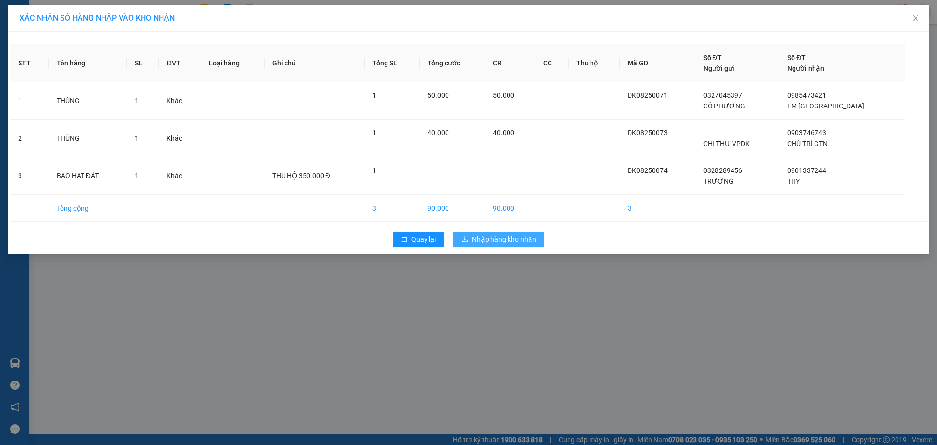
click at [506, 238] on span "Nhập hàng kho nhận" at bounding box center [504, 239] width 64 height 11
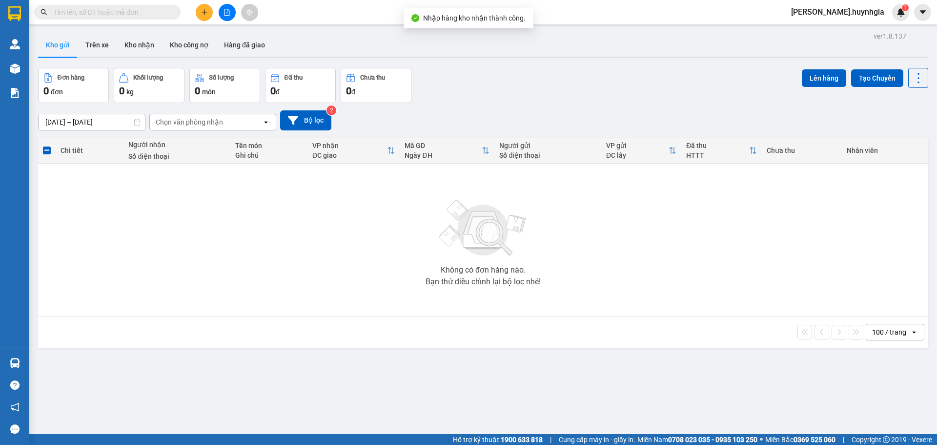
click at [45, 361] on div "ver 1.8.137 Kho gửi Trên xe Kho [PERSON_NAME] công nợ Hàng đã [PERSON_NAME] hàn…" at bounding box center [483, 251] width 898 height 445
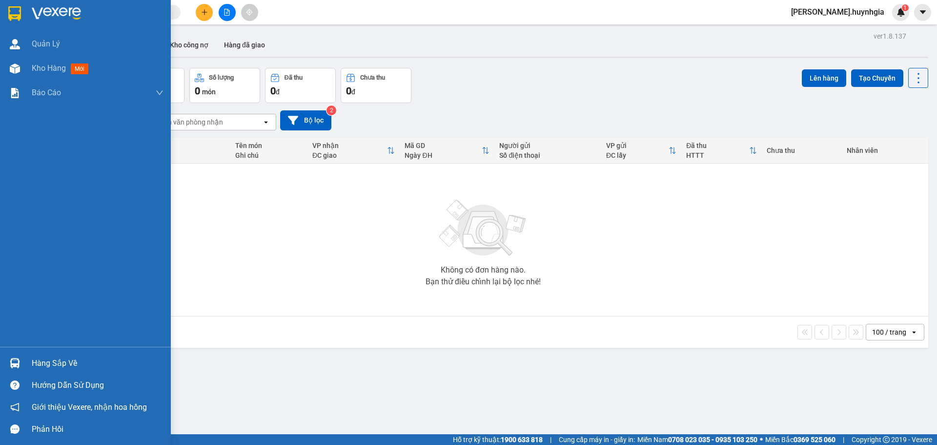
drag, startPoint x: 59, startPoint y: 360, endPoint x: 64, endPoint y: 366, distance: 7.9
click at [61, 363] on div "Hàng sắp về" at bounding box center [98, 363] width 132 height 15
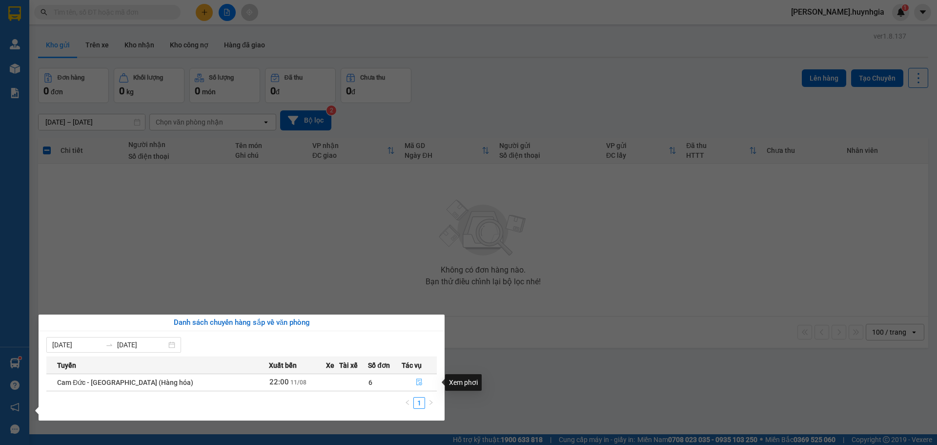
click at [416, 380] on icon "file-done" at bounding box center [419, 381] width 7 height 7
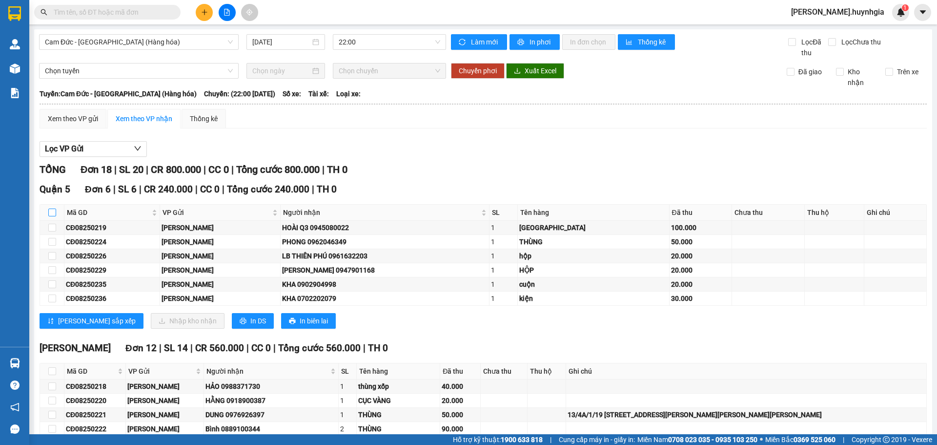
click at [53, 212] on input "checkbox" at bounding box center [52, 212] width 8 height 8
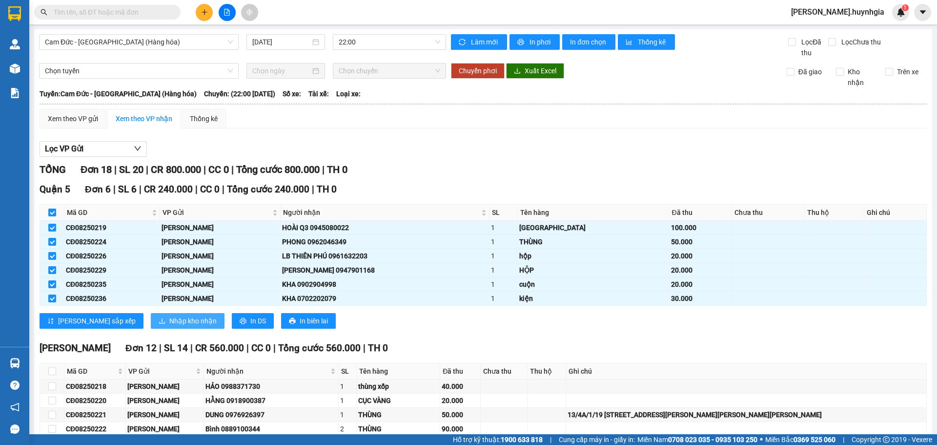
drag, startPoint x: 143, startPoint y: 317, endPoint x: 151, endPoint y: 322, distance: 9.2
click at [169, 322] on span "Nhập kho nhận" at bounding box center [192, 320] width 47 height 11
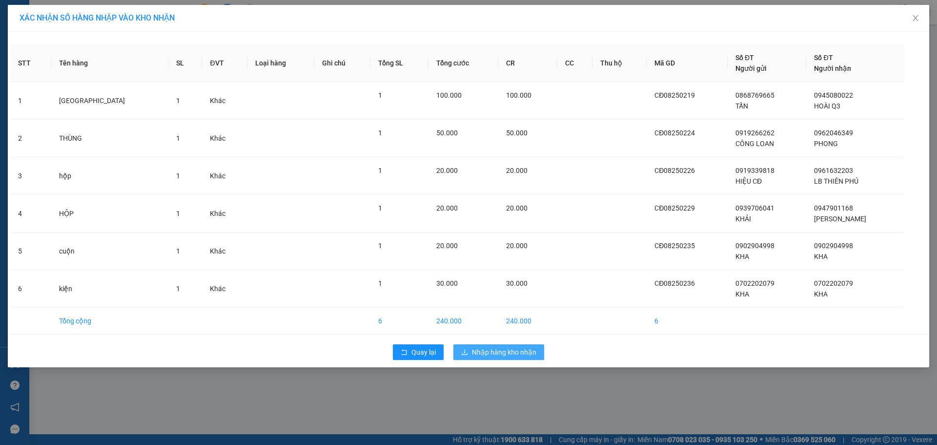
drag, startPoint x: 511, startPoint y: 349, endPoint x: 532, endPoint y: 356, distance: 21.8
click at [512, 348] on span "Nhập hàng kho nhận" at bounding box center [504, 352] width 64 height 11
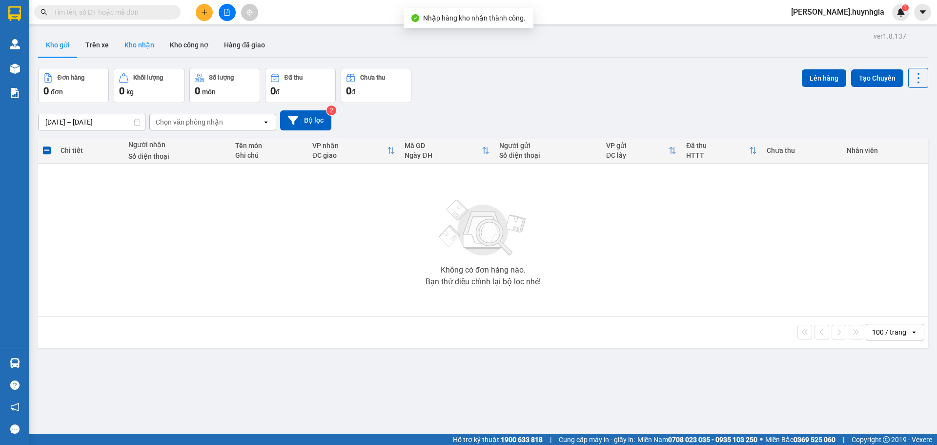
click at [144, 45] on button "Kho nhận" at bounding box center [139, 44] width 45 height 23
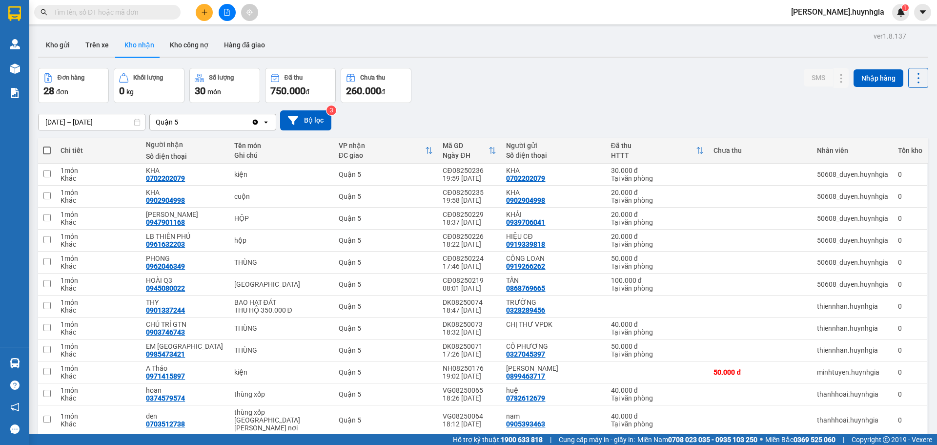
click at [254, 119] on icon "Clear value" at bounding box center [255, 122] width 8 height 8
click at [599, 37] on div "Kho gửi Trên xe Kho nhận Kho công nợ Hàng đã giao" at bounding box center [483, 46] width 890 height 26
drag, startPoint x: 66, startPoint y: 47, endPoint x: 82, endPoint y: 44, distance: 16.3
click at [66, 47] on button "Kho gửi" at bounding box center [58, 44] width 40 height 23
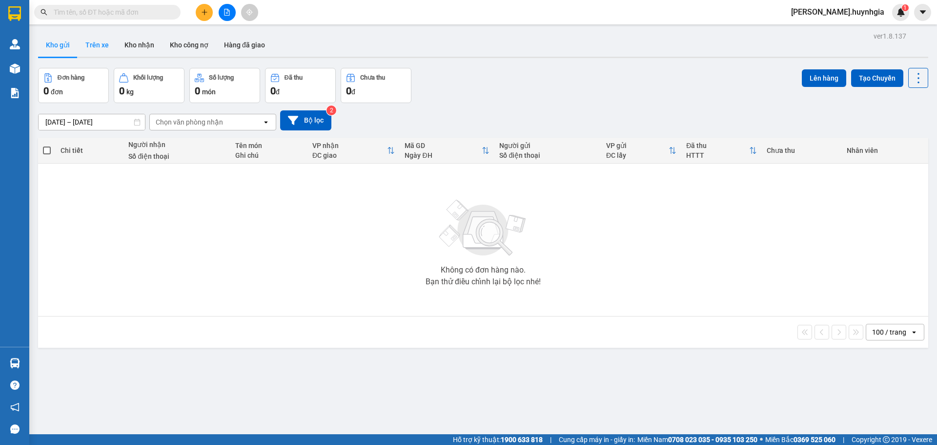
click at [107, 45] on button "Trên xe" at bounding box center [97, 44] width 39 height 23
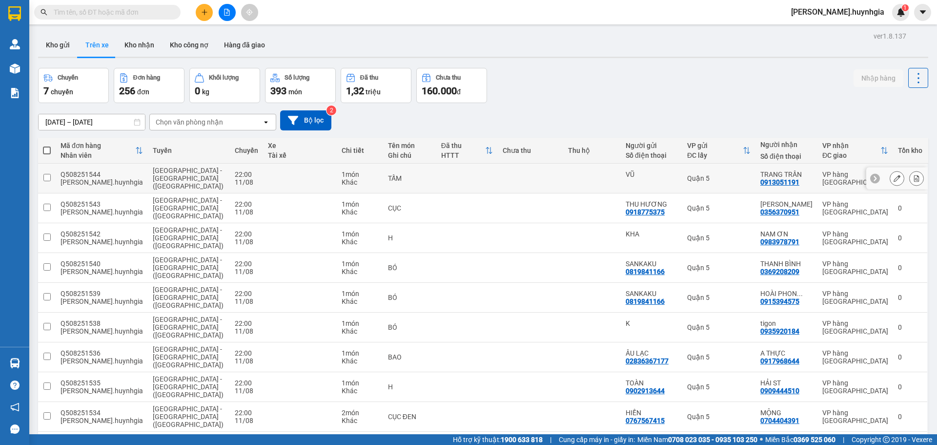
click at [715, 176] on div "Quận 5" at bounding box center [718, 178] width 63 height 8
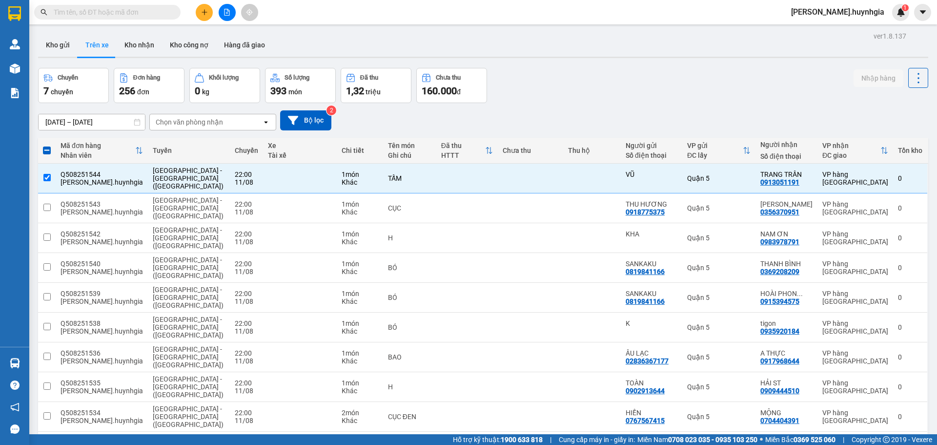
click at [593, 78] on div "Chuyến 7 chuyến Đơn hàng 256 đơn [PERSON_NAME] 0 kg Số [PERSON_NAME] 393 món Đã…" at bounding box center [483, 85] width 890 height 35
drag, startPoint x: 555, startPoint y: 79, endPoint x: 541, endPoint y: 97, distance: 22.4
click at [556, 84] on div "Chuyến 7 chuyến Đơn hàng 256 đơn [PERSON_NAME] 0 kg Số [PERSON_NAME] 393 món Đã…" at bounding box center [483, 85] width 890 height 35
click at [45, 184] on td at bounding box center [47, 179] width 18 height 30
checkbox input "false"
